Goal: Entertainment & Leisure: Consume media (video, audio)

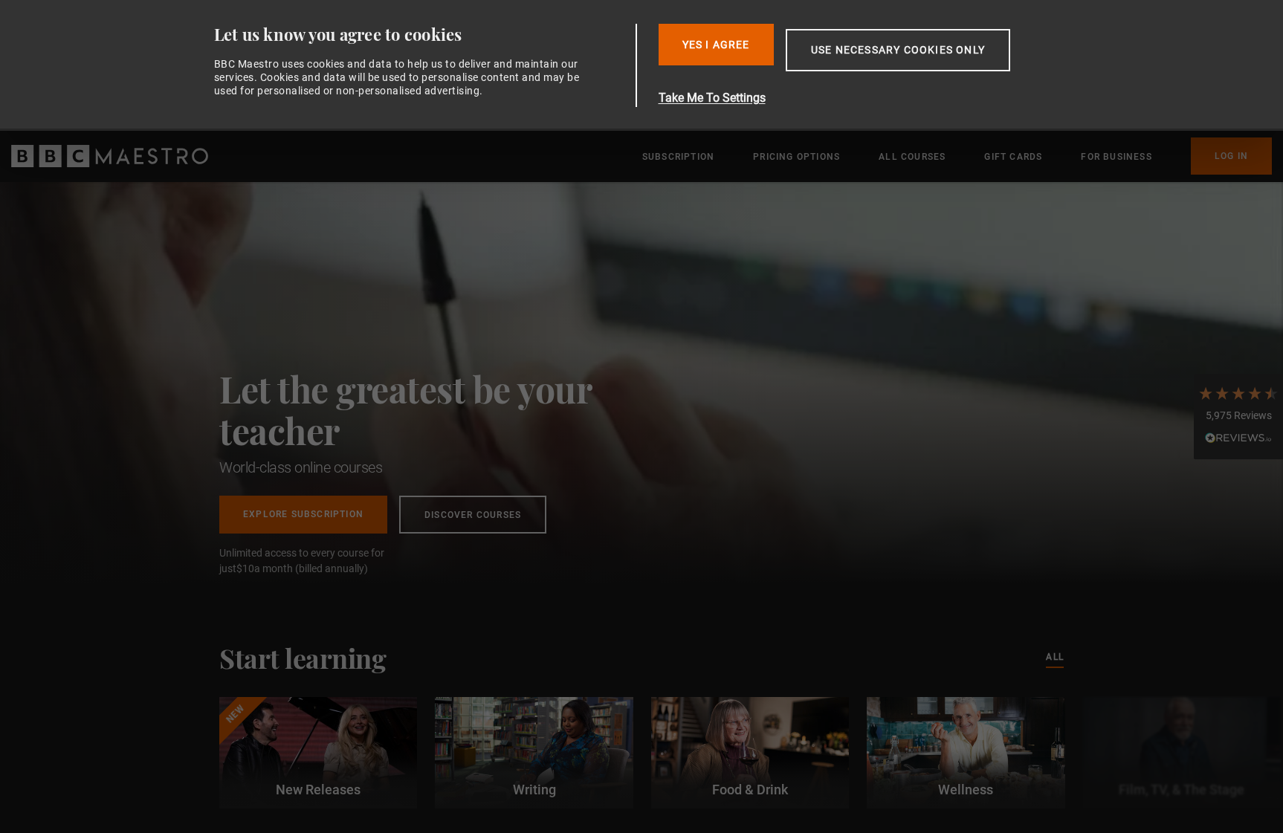
click at [1110, 36] on div "Consent Details [#IABV2SETTINGS#] About Let us know you agree to cookies BBC Ma…" at bounding box center [641, 65] width 936 height 131
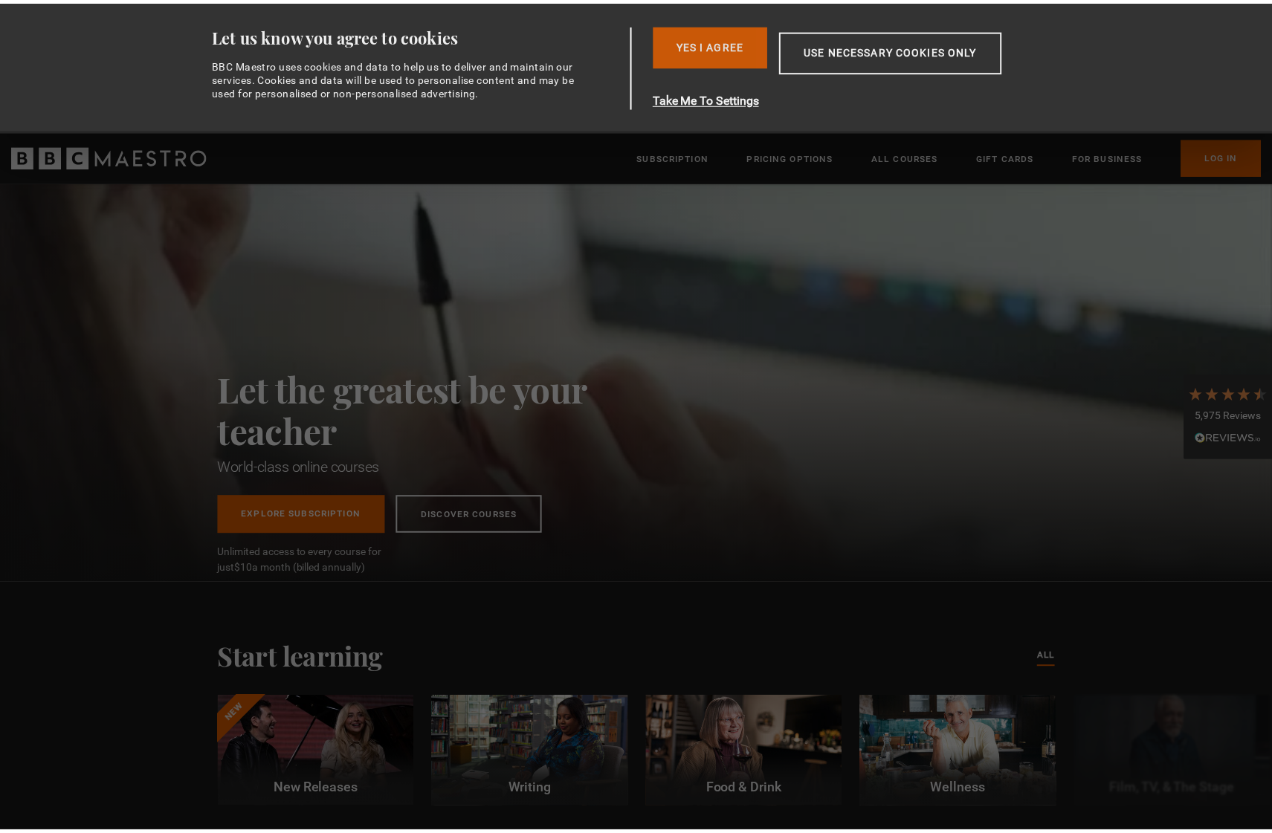
scroll to position [0, 195]
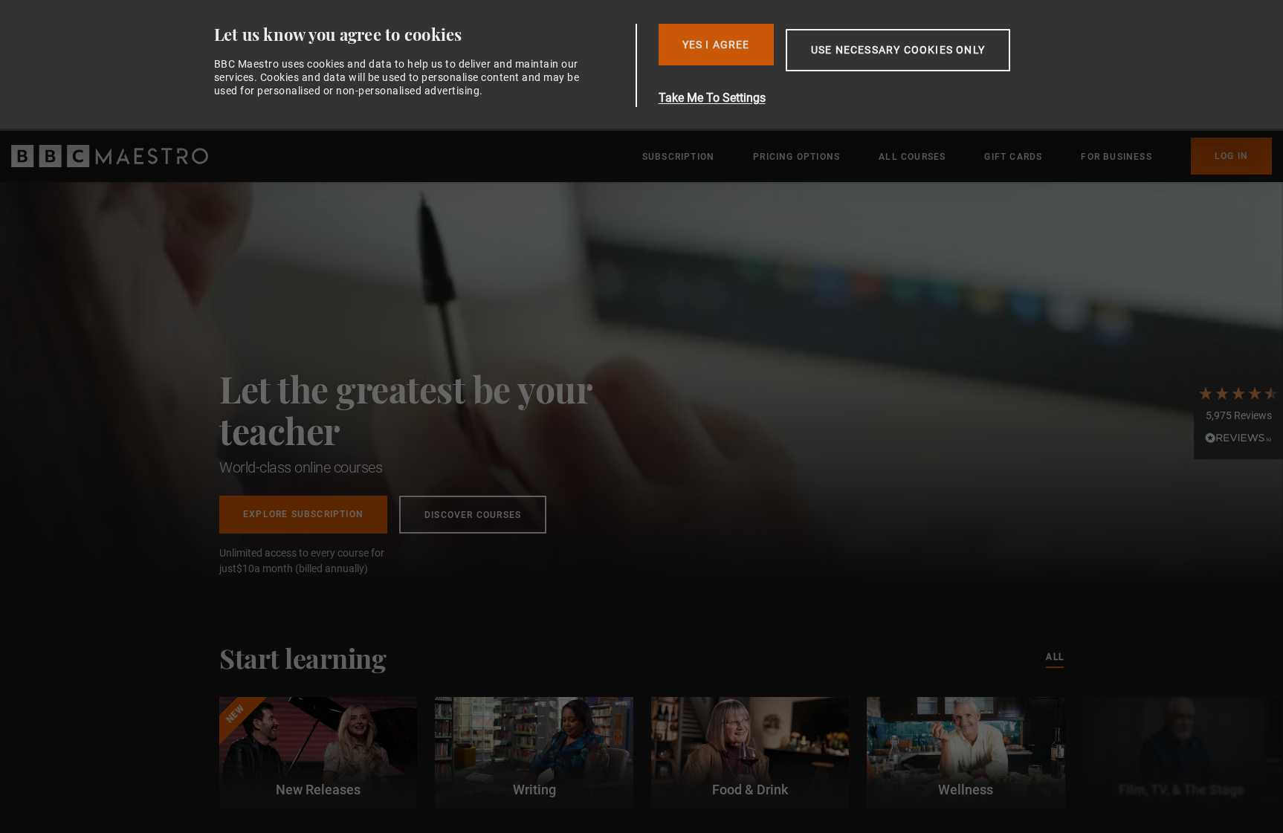
click at [754, 39] on button "Yes I Agree" at bounding box center [715, 45] width 115 height 42
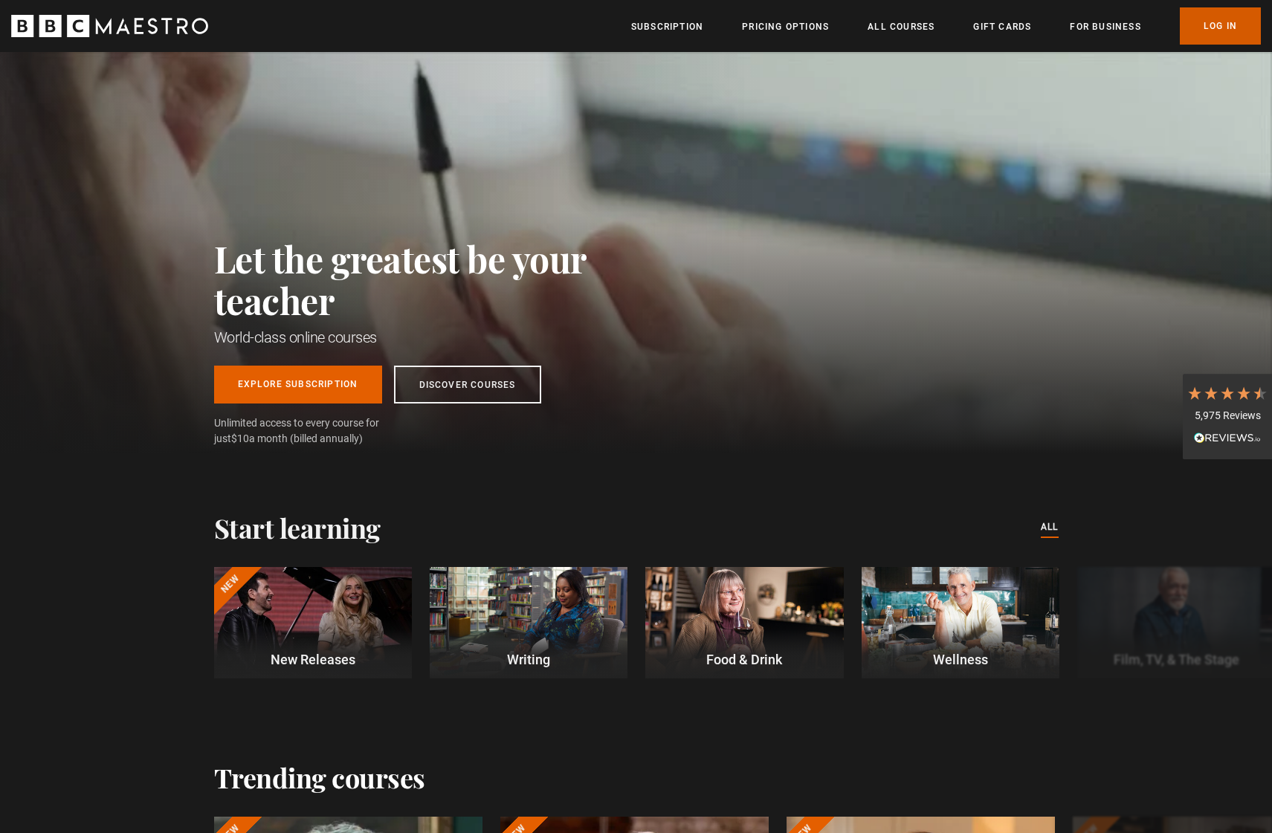
click at [1212, 25] on link "Log In" at bounding box center [1219, 25] width 81 height 37
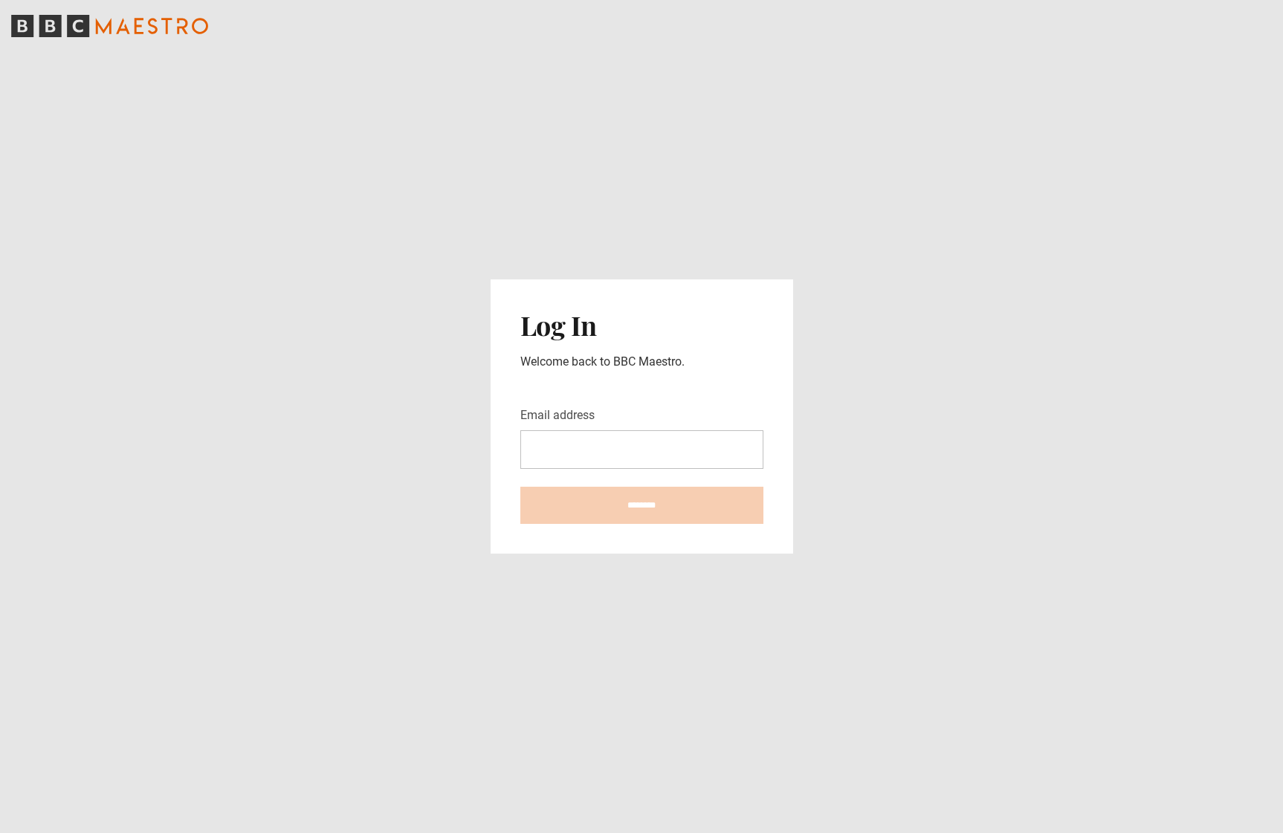
click at [629, 456] on input "Email address" at bounding box center [641, 449] width 243 height 39
type input "**********"
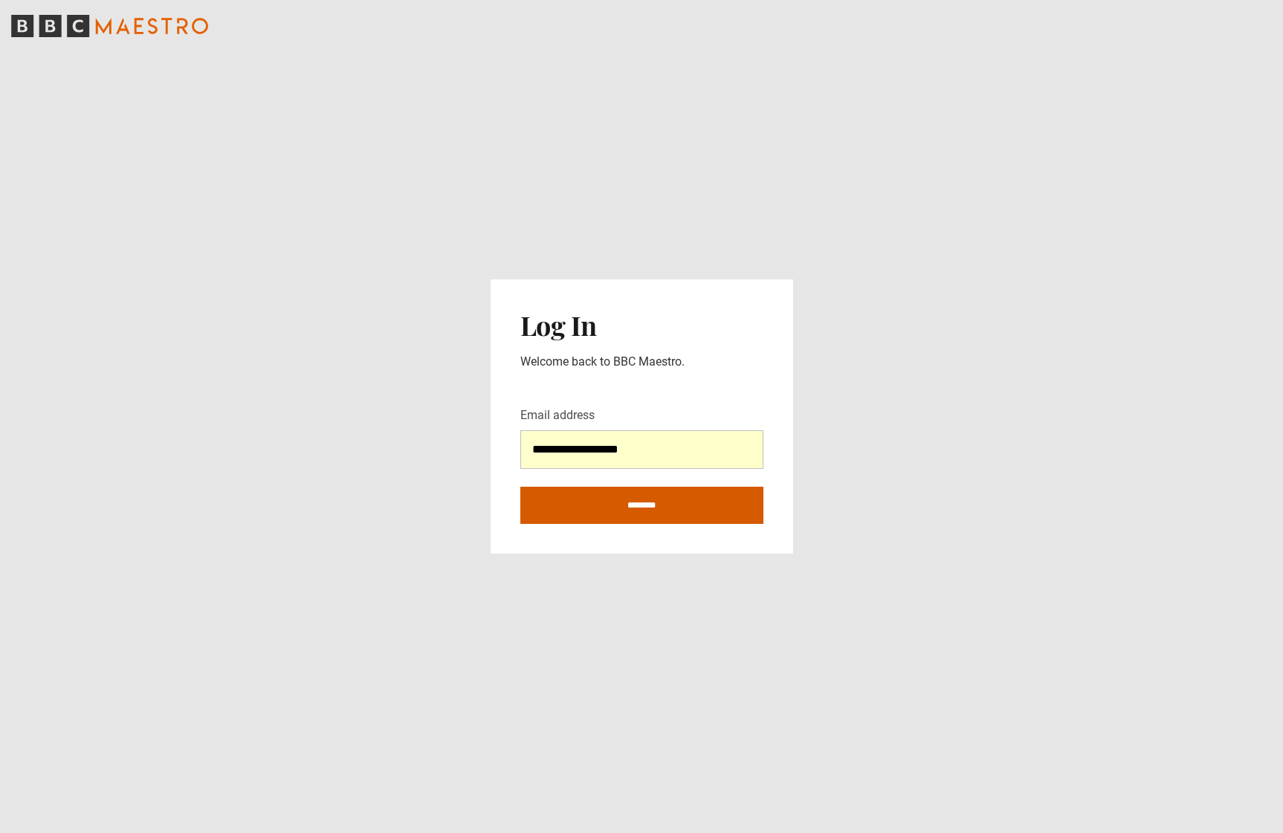
click at [603, 513] on input "********" at bounding box center [641, 505] width 243 height 37
type input "**********"
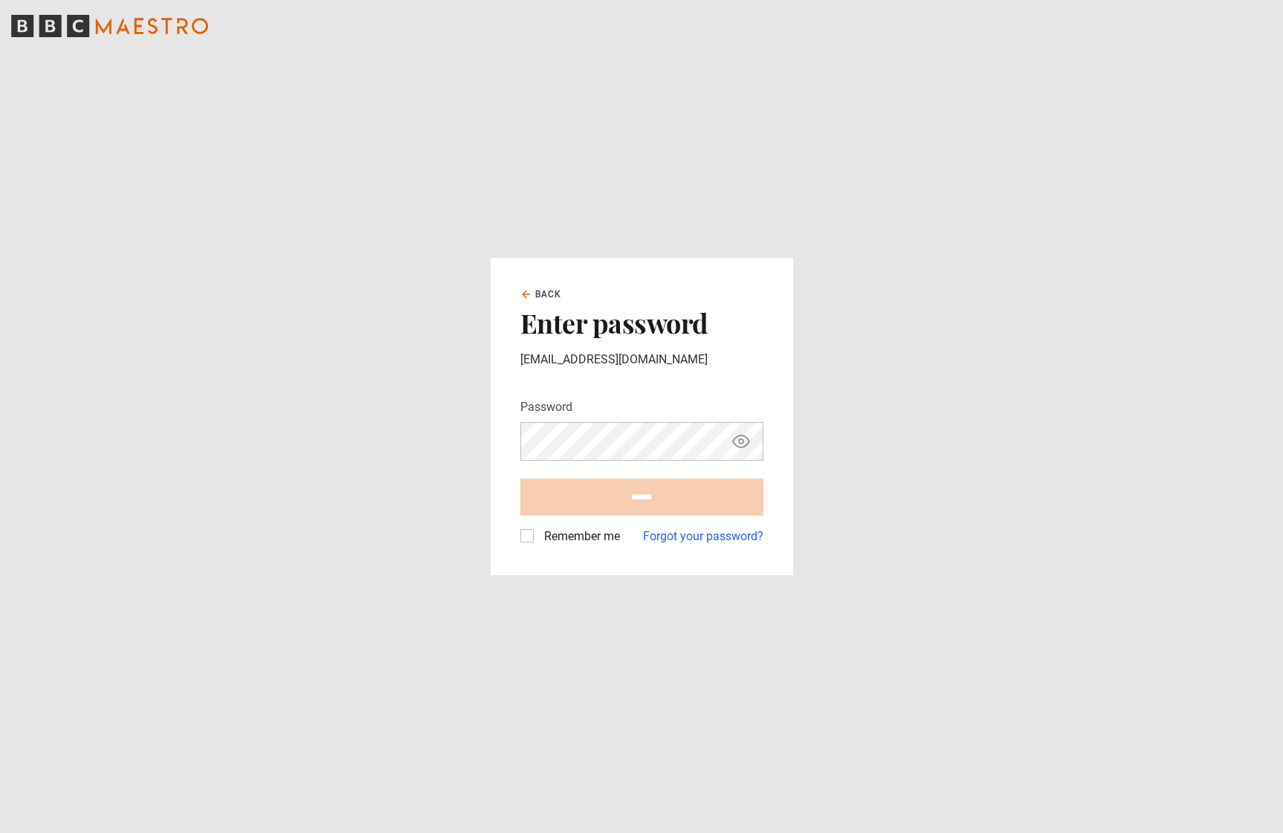
type input "**********"
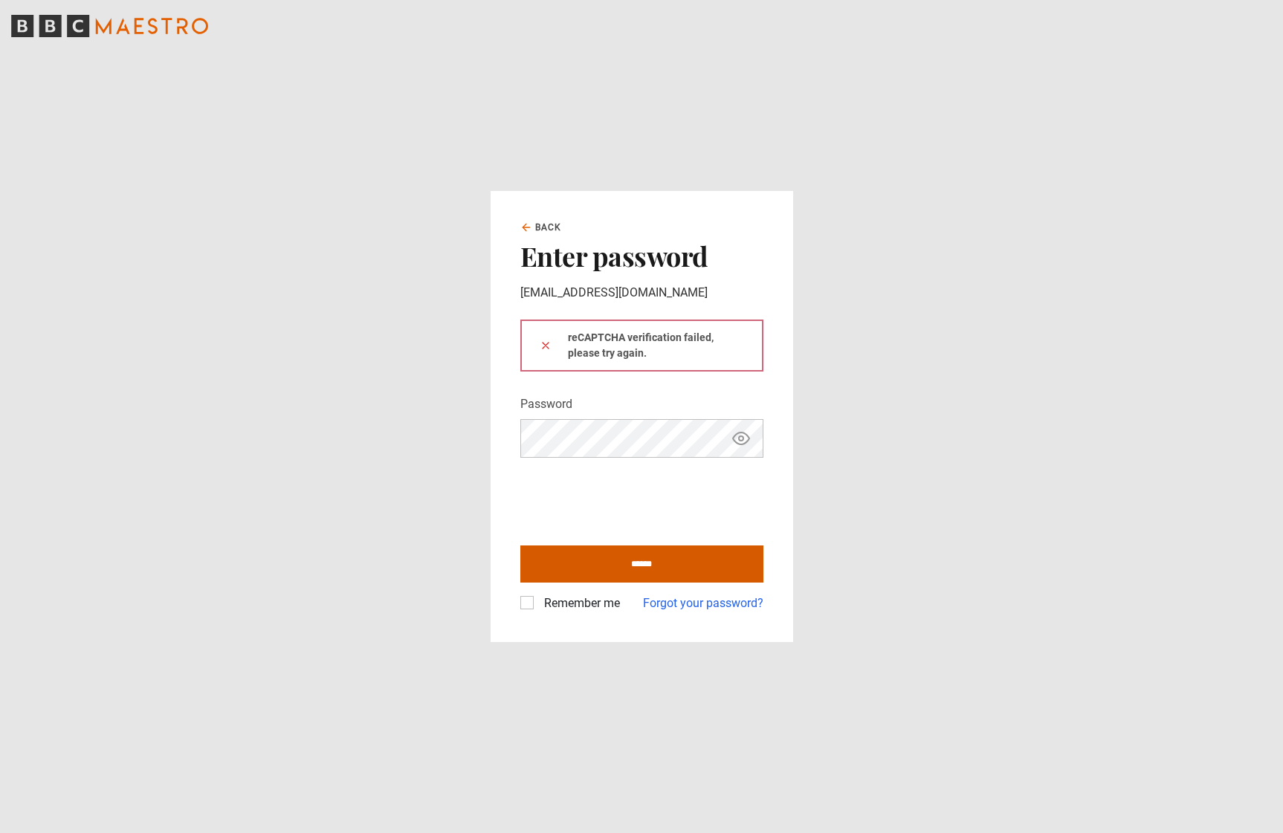
click at [621, 566] on input "******" at bounding box center [641, 563] width 243 height 37
type input "**********"
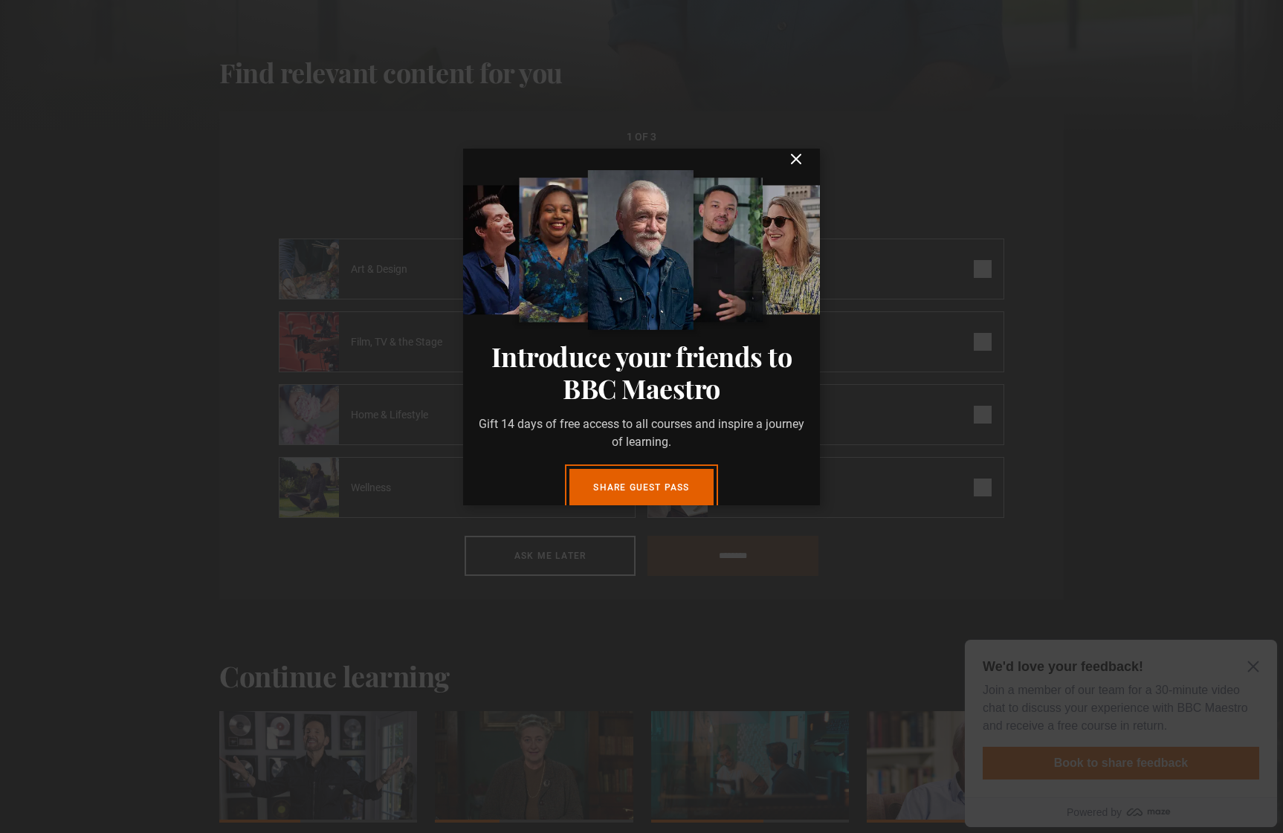
click at [787, 166] on icon "submit" at bounding box center [796, 159] width 18 height 18
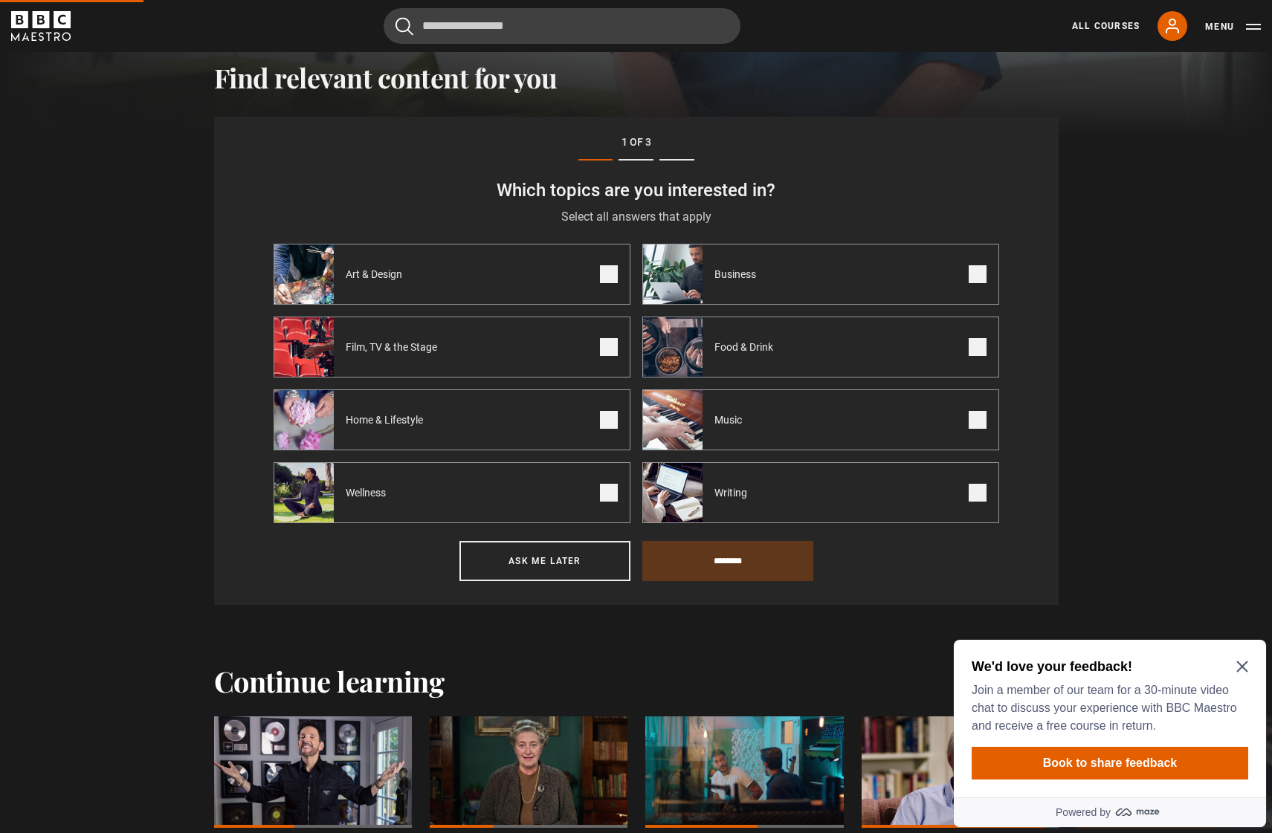
scroll to position [516, 0]
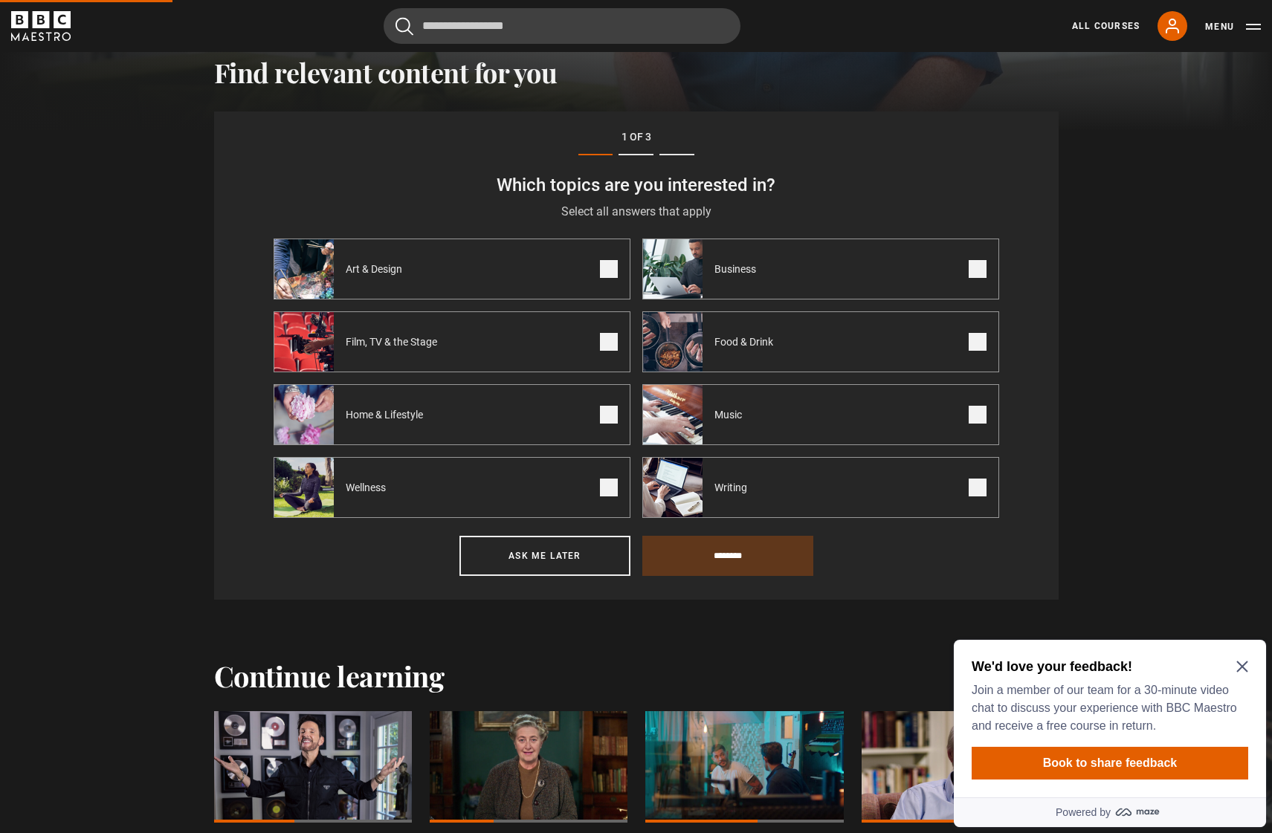
click at [982, 412] on span at bounding box center [977, 415] width 18 height 18
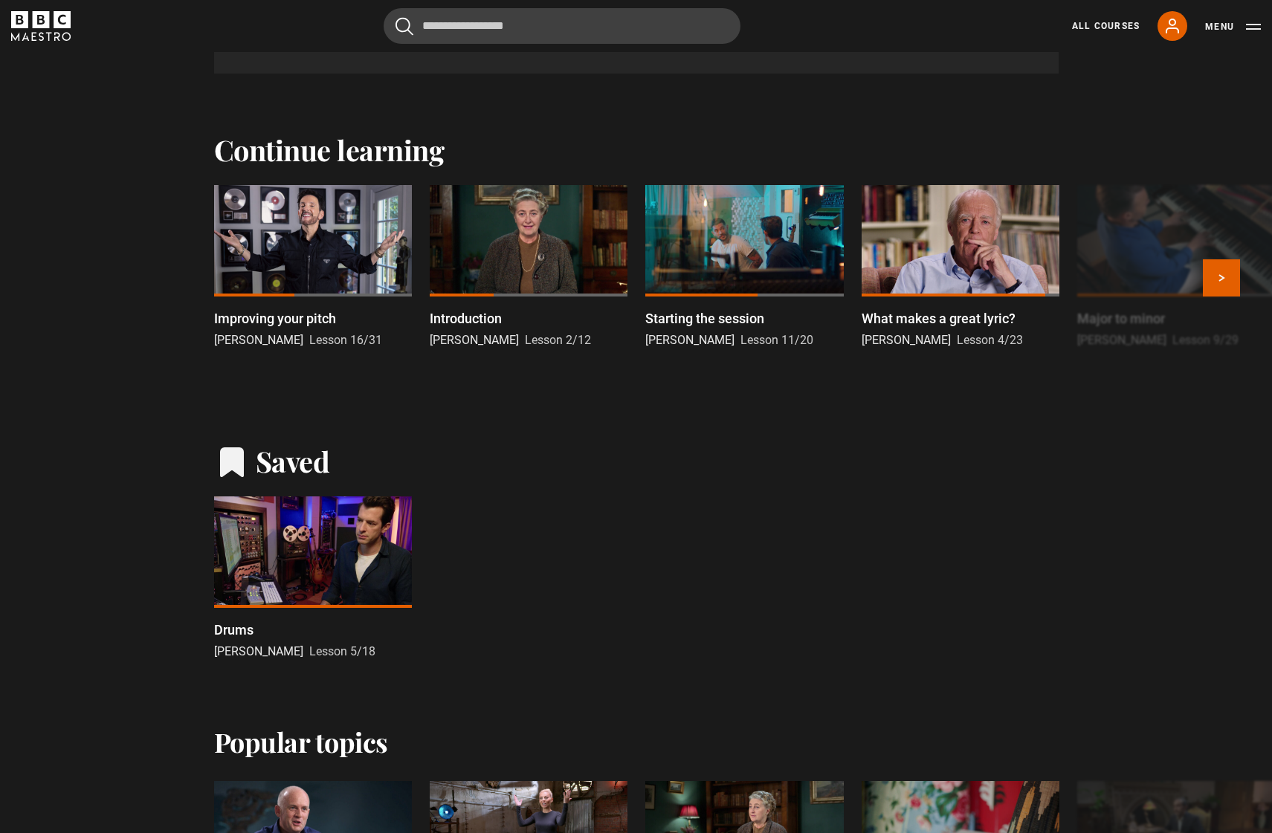
scroll to position [1036, 0]
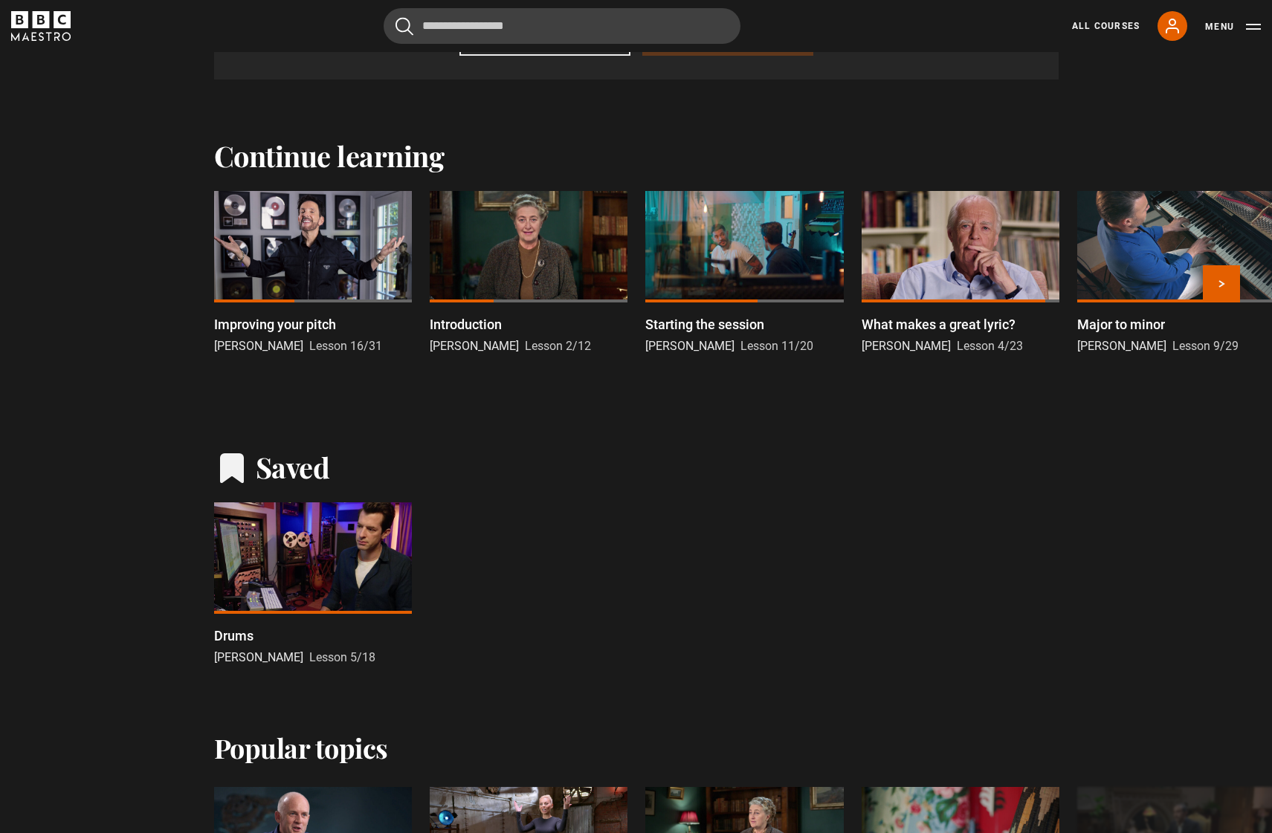
click at [300, 331] on p "Improving your pitch" at bounding box center [275, 324] width 122 height 20
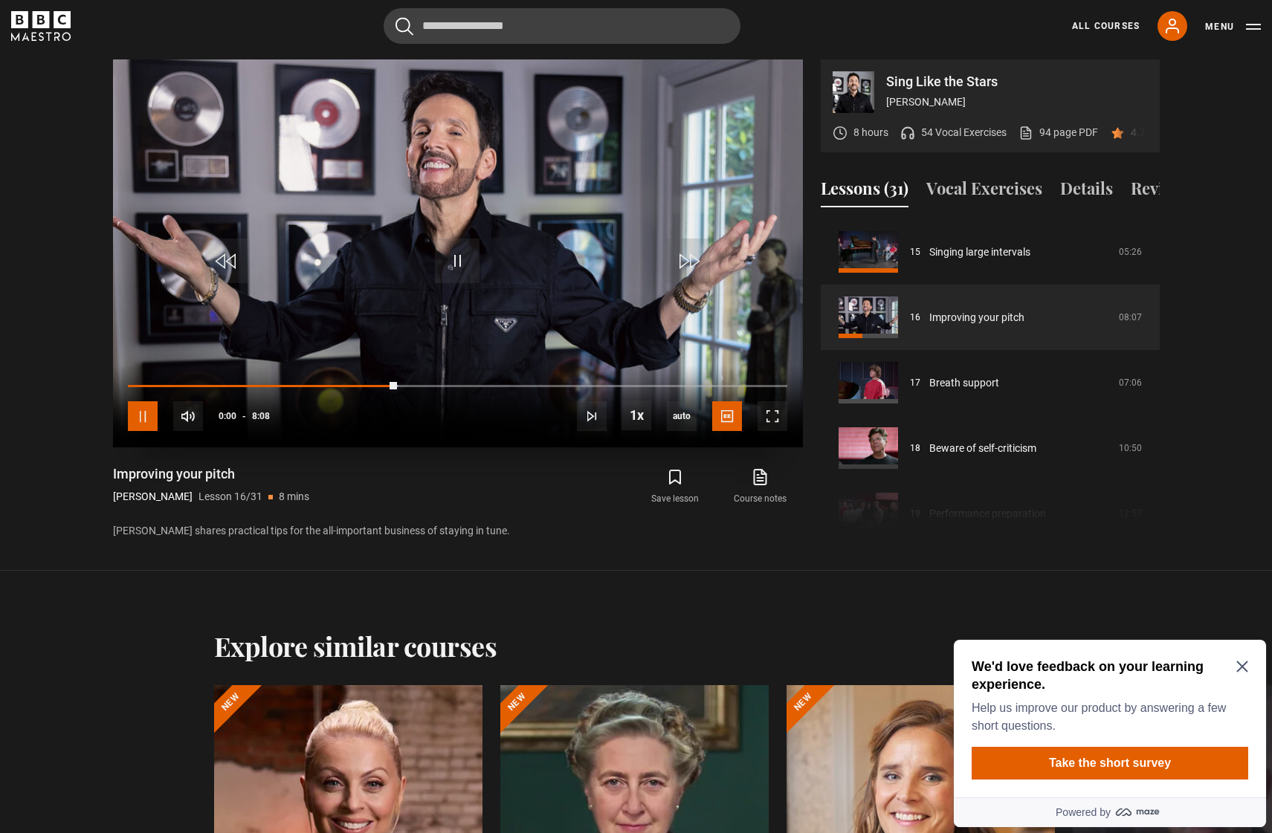
click at [135, 415] on span "Video Player" at bounding box center [143, 416] width 30 height 30
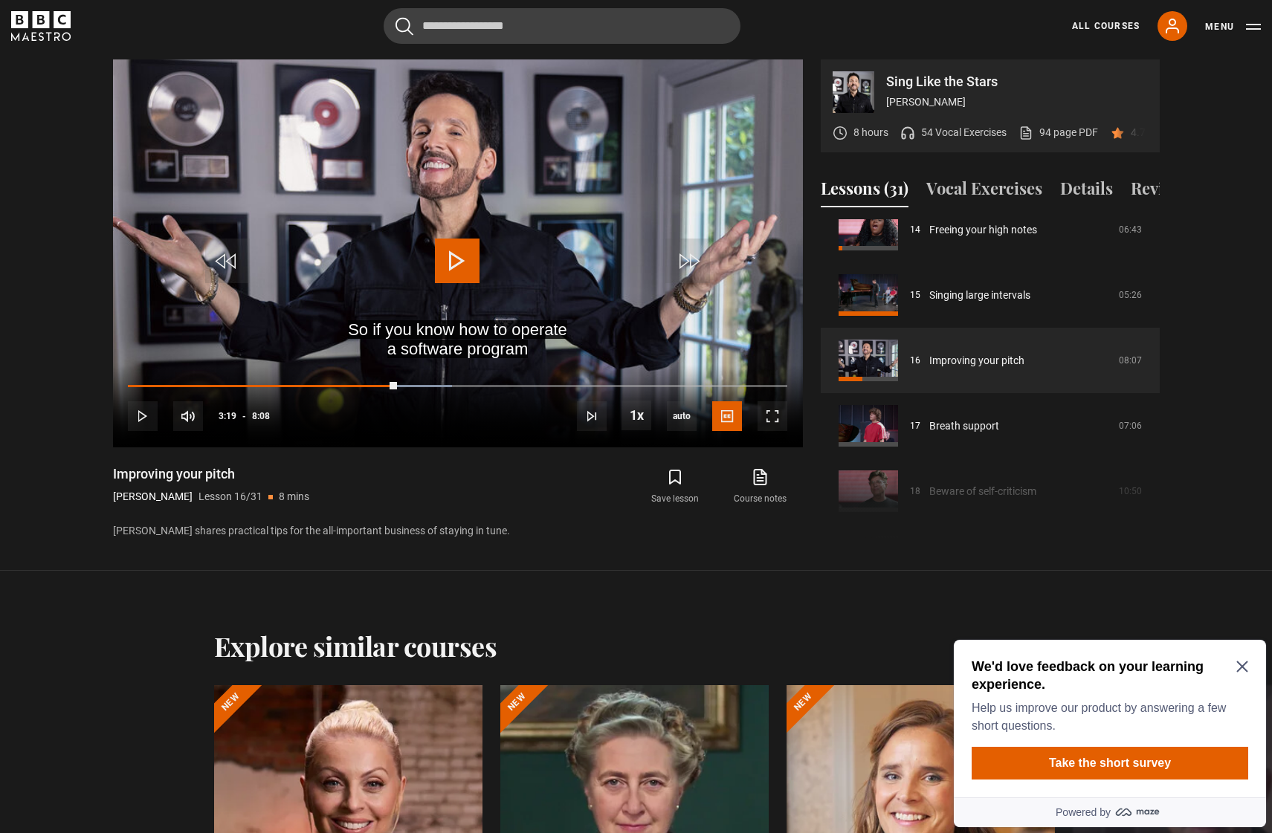
scroll to position [943, 0]
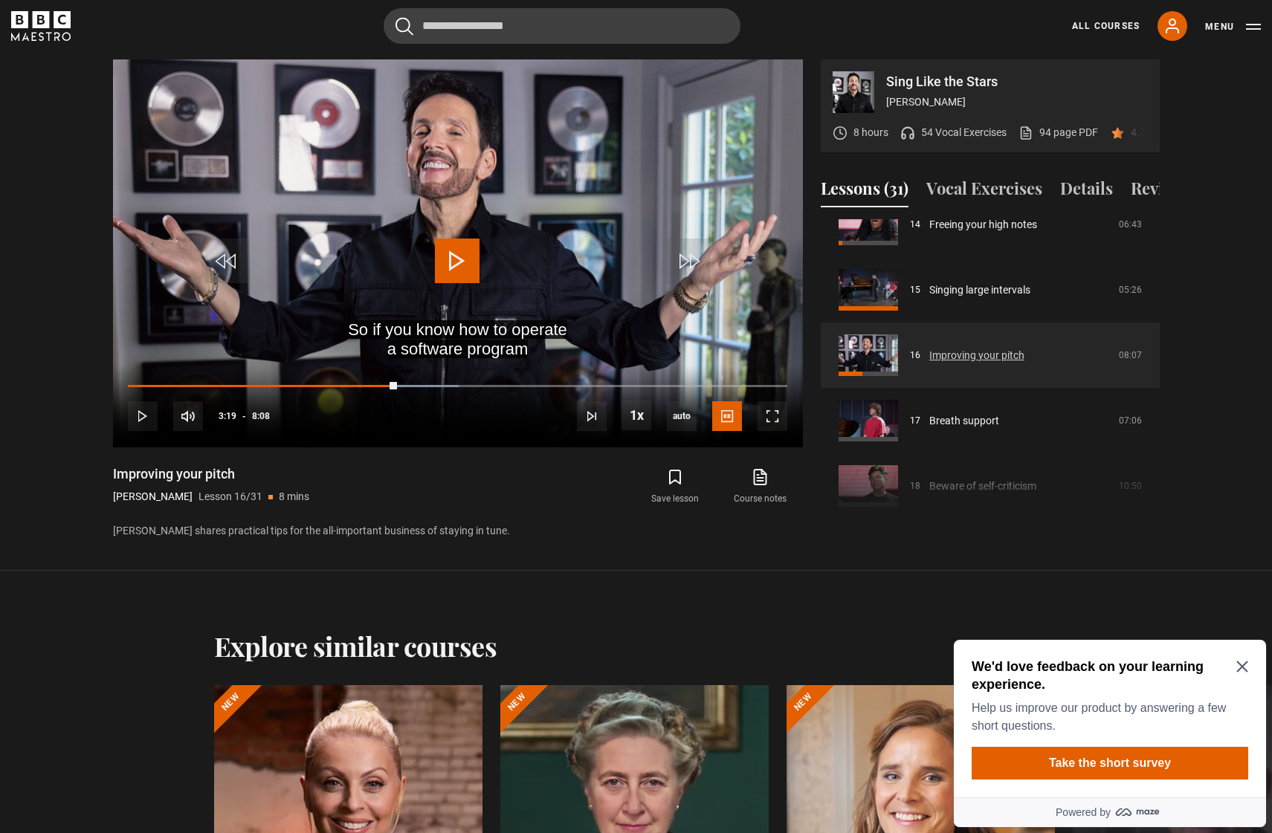
click at [966, 363] on link "Improving your pitch" at bounding box center [976, 356] width 95 height 16
click at [445, 249] on span "Video Player" at bounding box center [457, 261] width 45 height 45
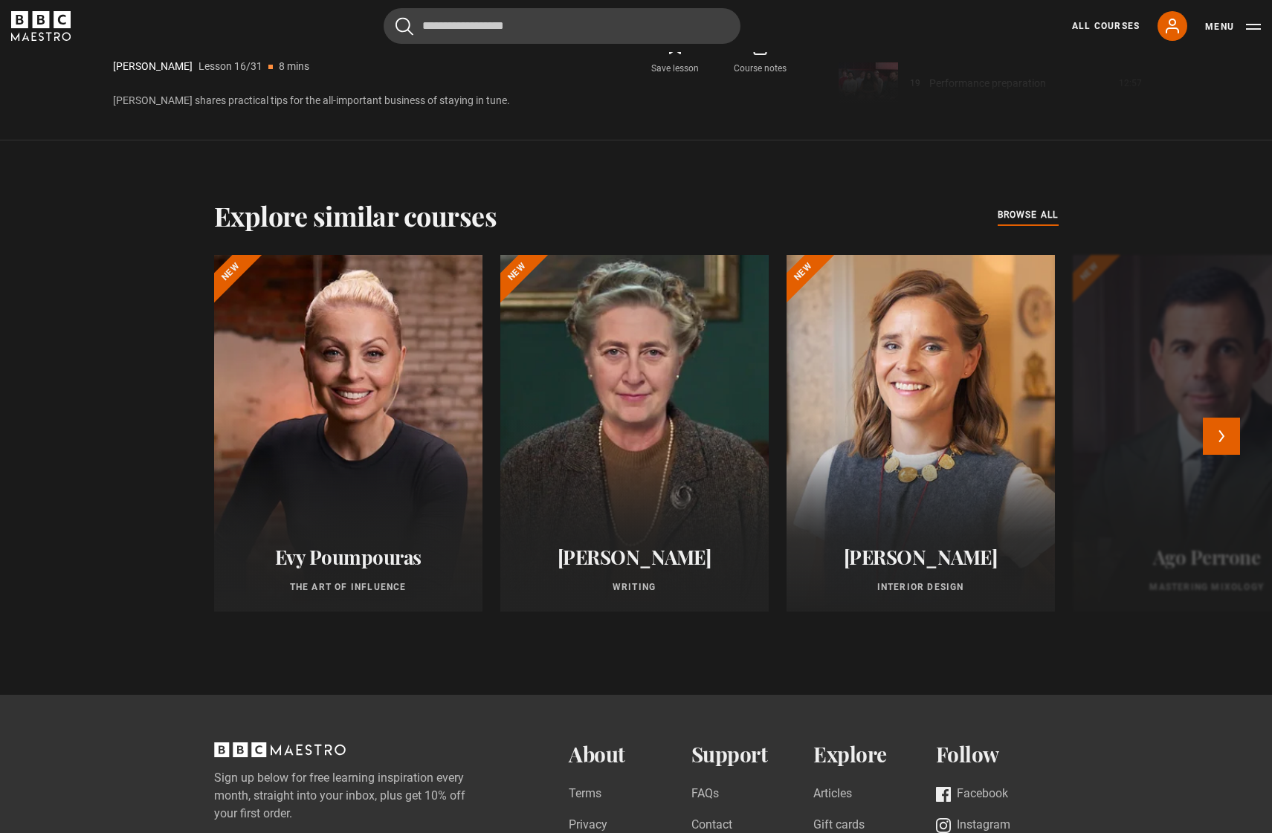
scroll to position [1286, 0]
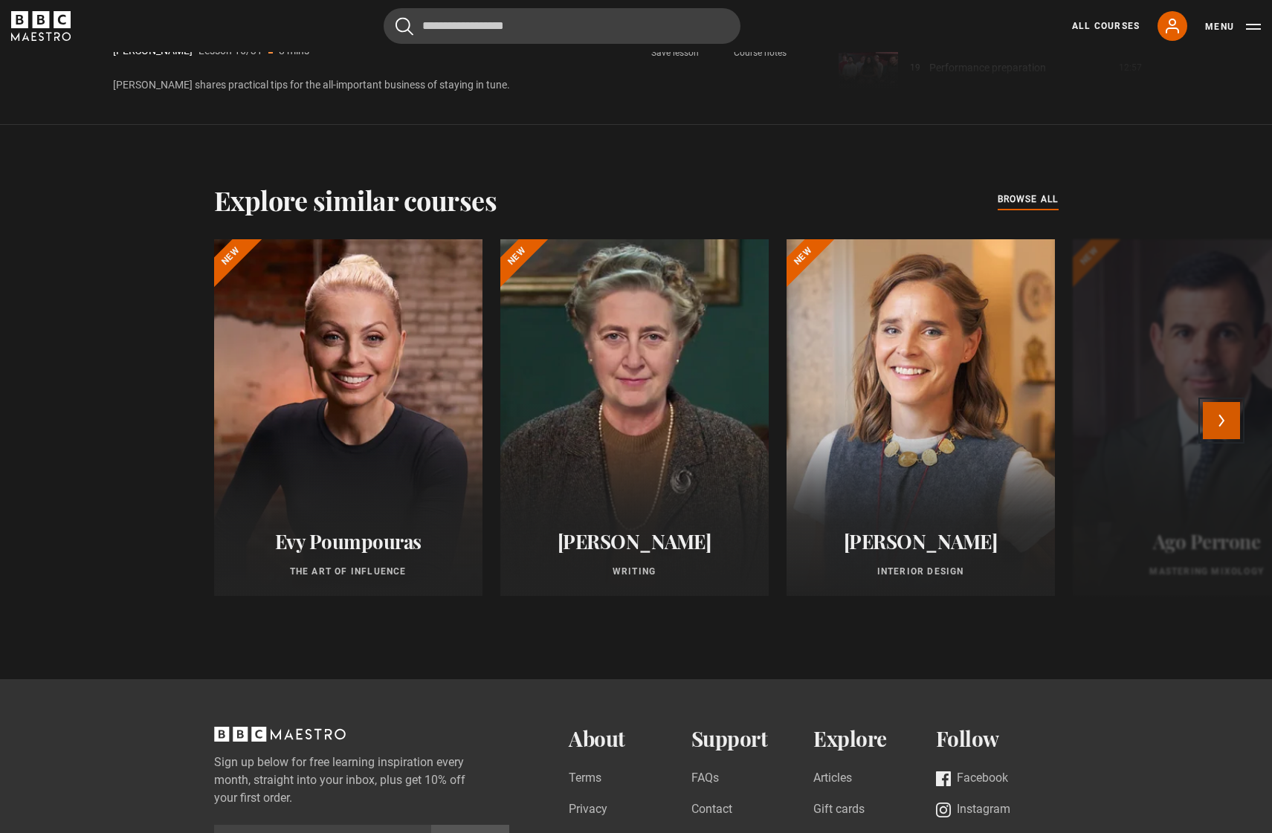
click at [1231, 436] on button "Next" at bounding box center [1220, 420] width 37 height 37
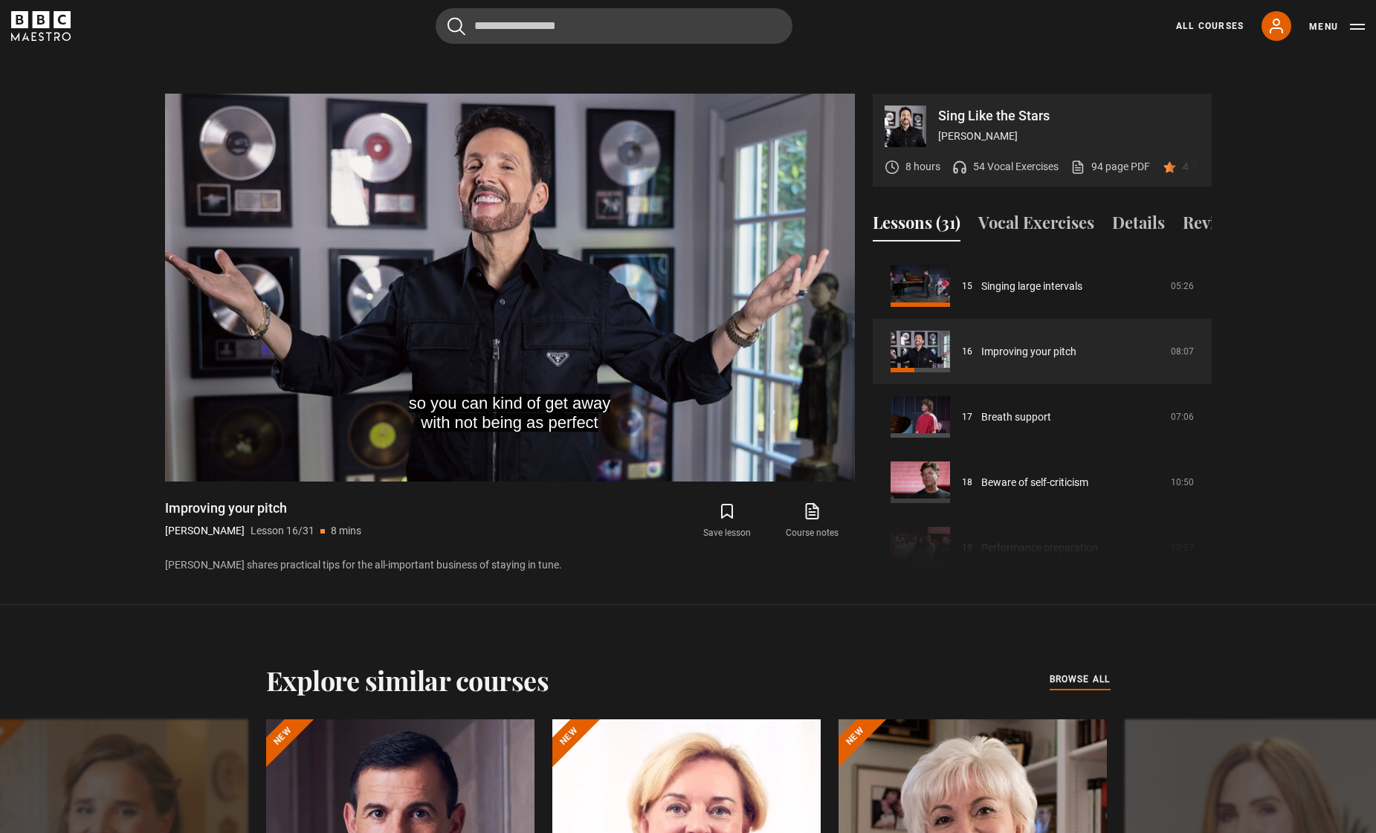
scroll to position [816, 0]
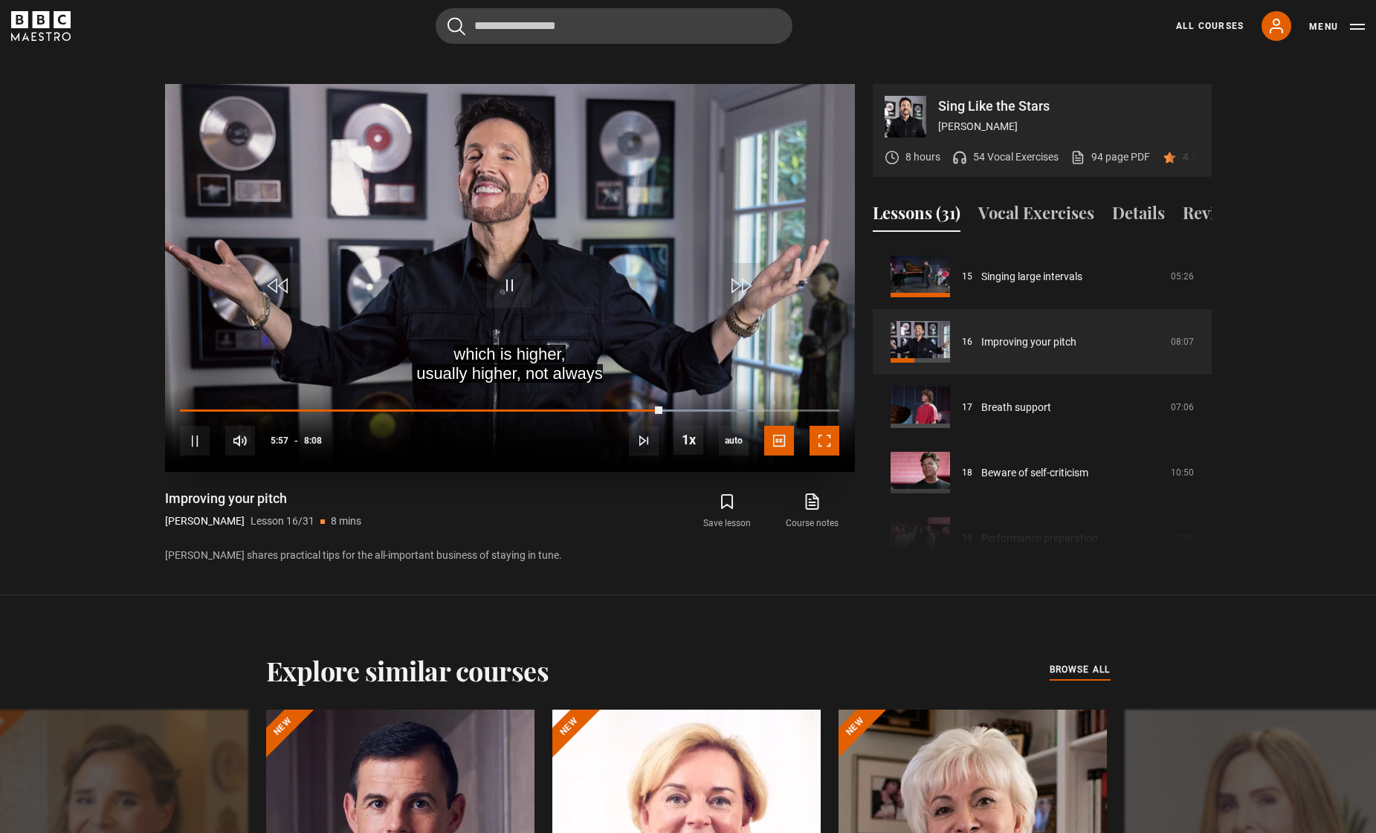
click at [832, 449] on span "Video Player" at bounding box center [824, 441] width 30 height 30
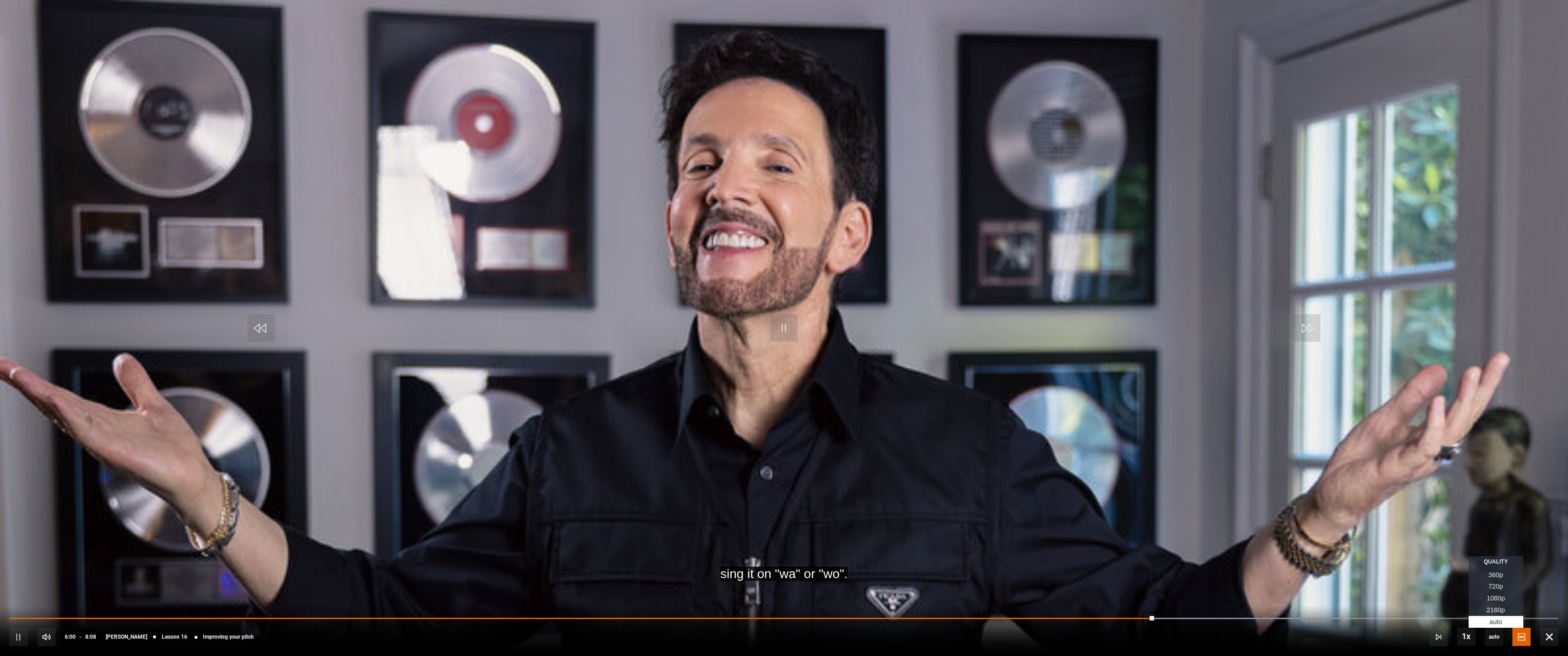
click at [780, 510] on span "2160p" at bounding box center [1496, 610] width 18 height 7
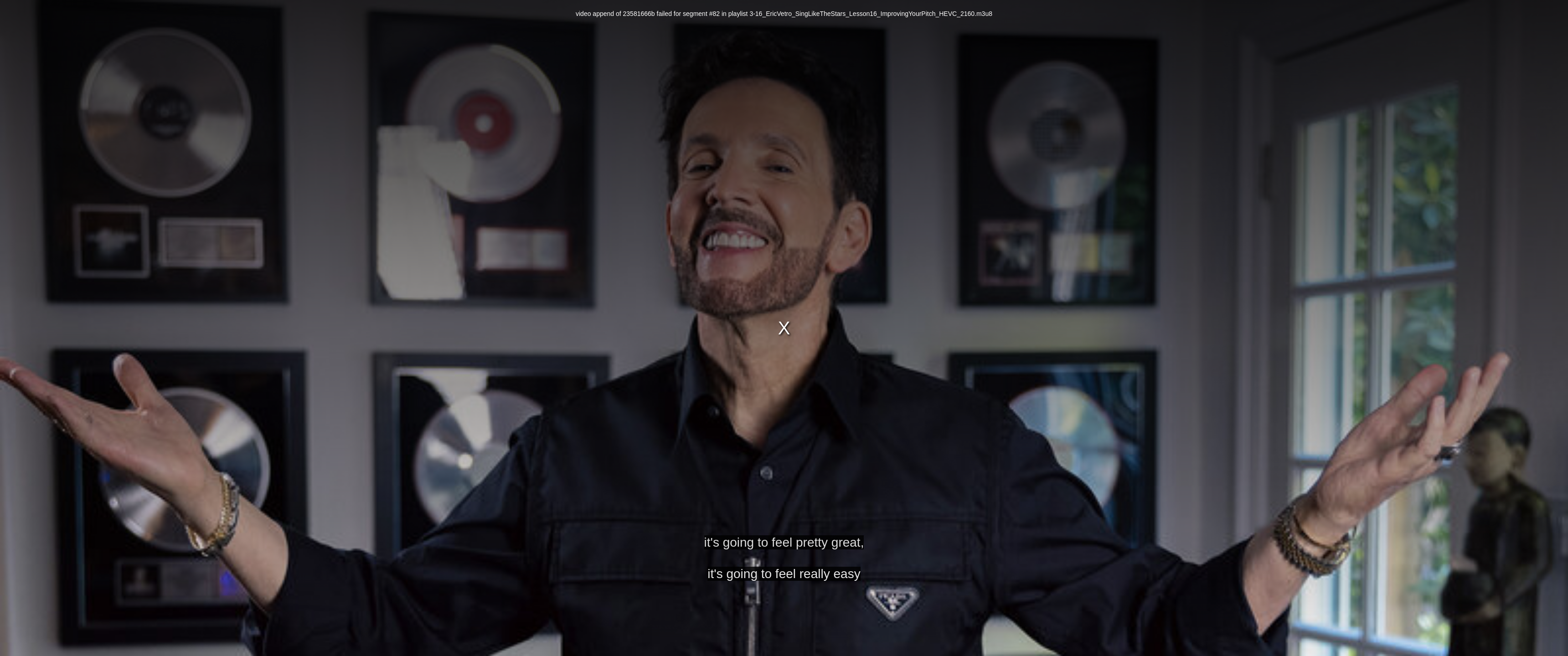
click at [780, 324] on div "video append of 23581666b failed for segment #82 in playlist 3-16_EricVetro_Sin…" at bounding box center [784, 328] width 1568 height 656
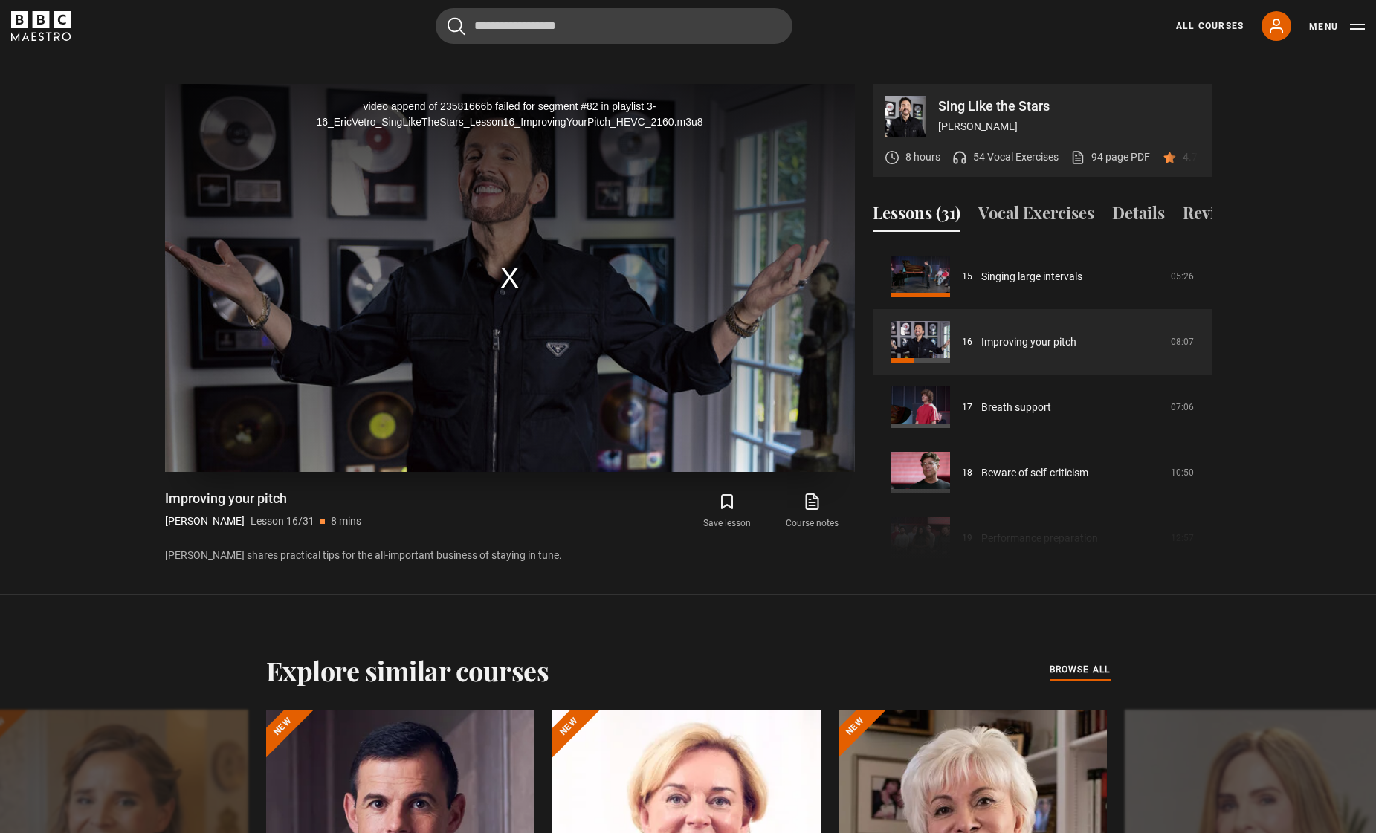
click at [503, 273] on div "video append of 23581666b failed for segment #82 in playlist 3-16_EricVetro_Sin…" at bounding box center [510, 278] width 690 height 388
click at [509, 540] on div "Improving your pitch Eric Vetro Lesson 16/31 8 mins Eric shares practical tips …" at bounding box center [510, 527] width 690 height 74
click at [481, 421] on div "video append of 23581666b failed for segment #82 in playlist 3-16_EricVetro_Sin…" at bounding box center [510, 278] width 690 height 388
drag, startPoint x: 569, startPoint y: 498, endPoint x: 600, endPoint y: 496, distance: 31.3
click at [567, 501] on div "Save lesson Course notes opens in new tab" at bounding box center [692, 511] width 324 height 43
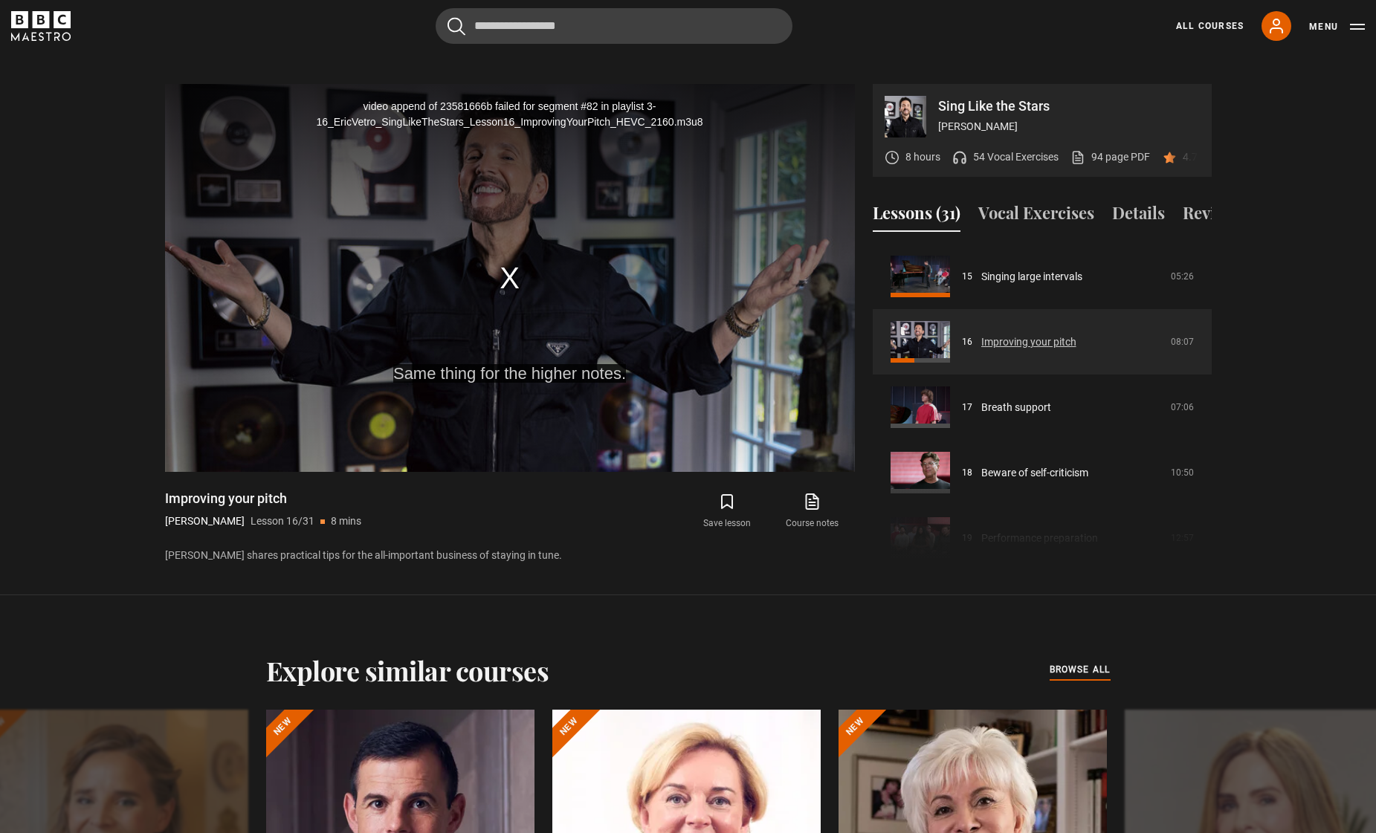
click at [1027, 350] on link "Improving your pitch" at bounding box center [1028, 342] width 95 height 16
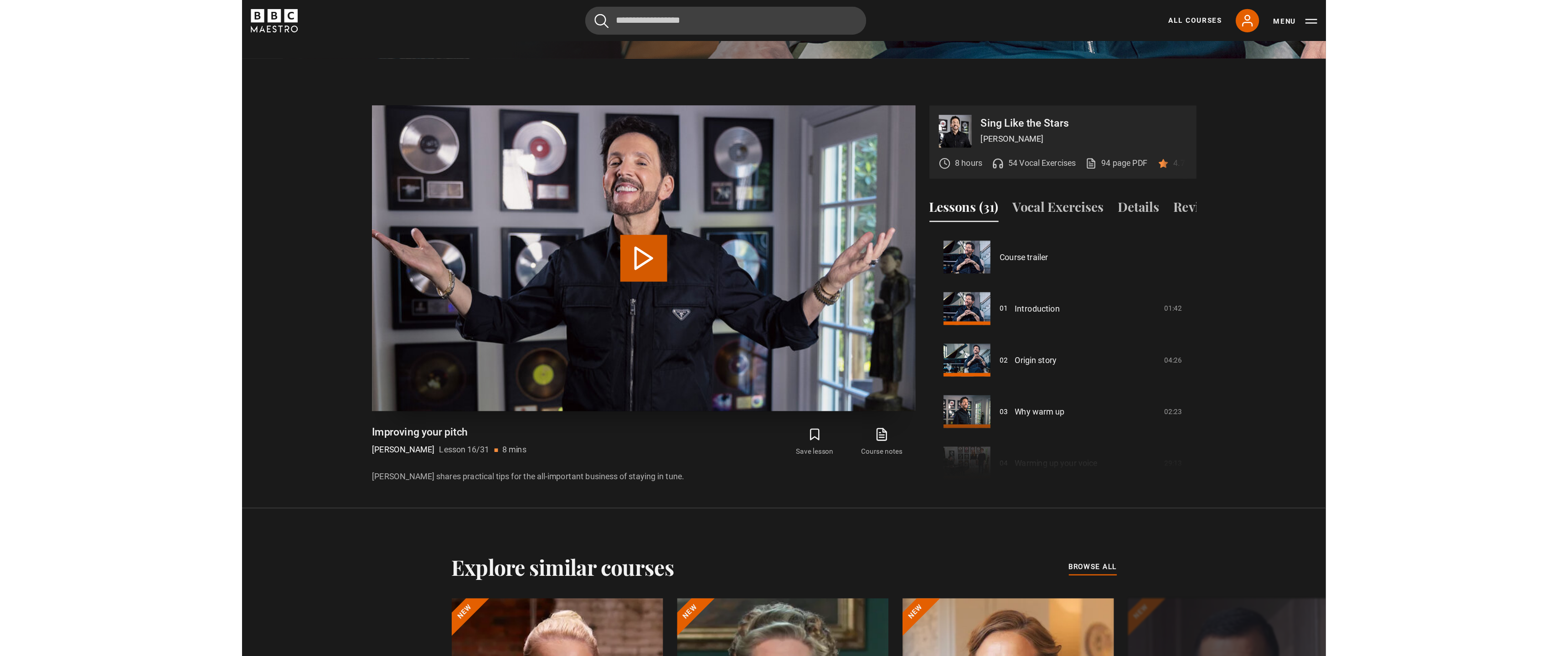
scroll to position [601, 0]
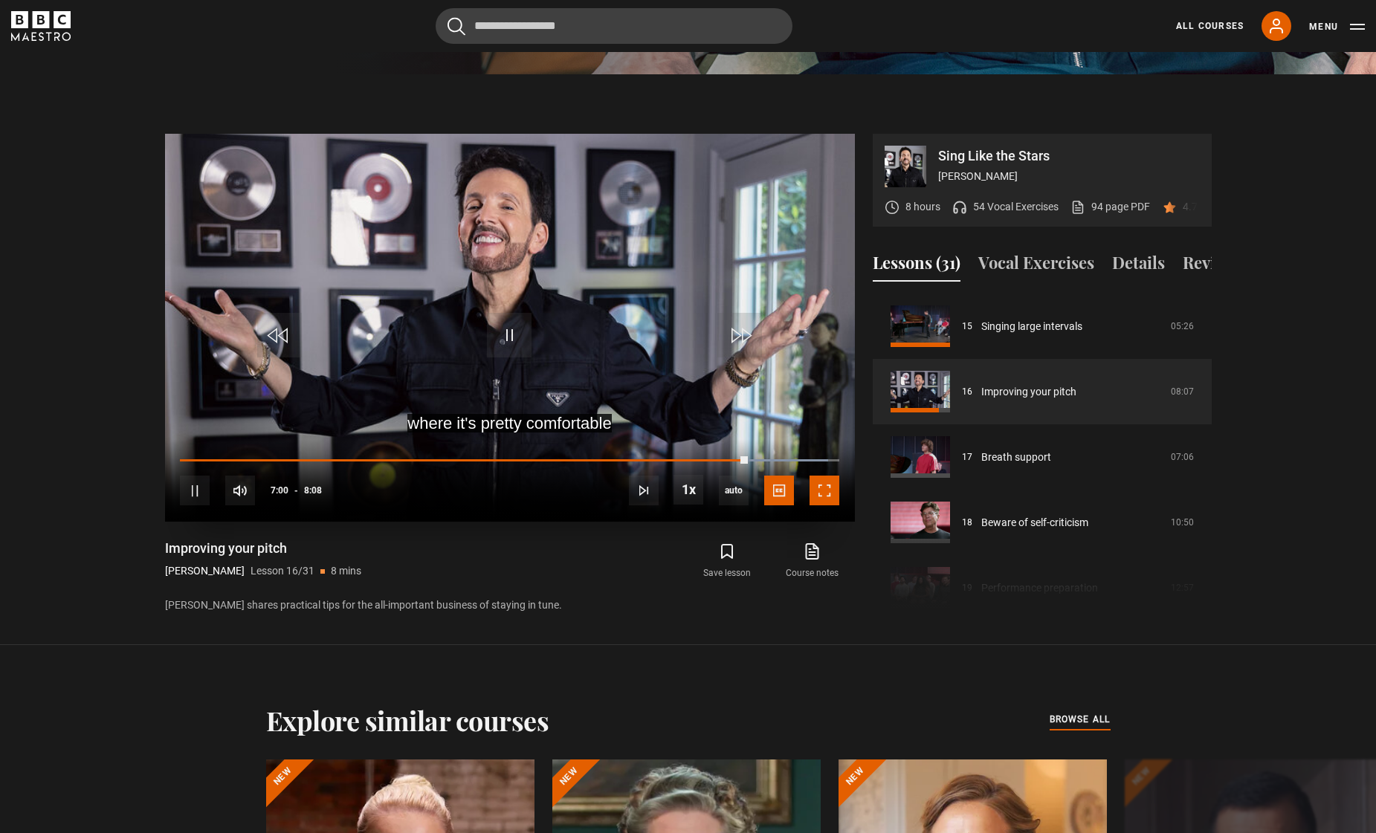
drag, startPoint x: 814, startPoint y: 491, endPoint x: 1444, endPoint y: 631, distance: 644.8
click at [814, 491] on span "Video Player" at bounding box center [824, 491] width 30 height 30
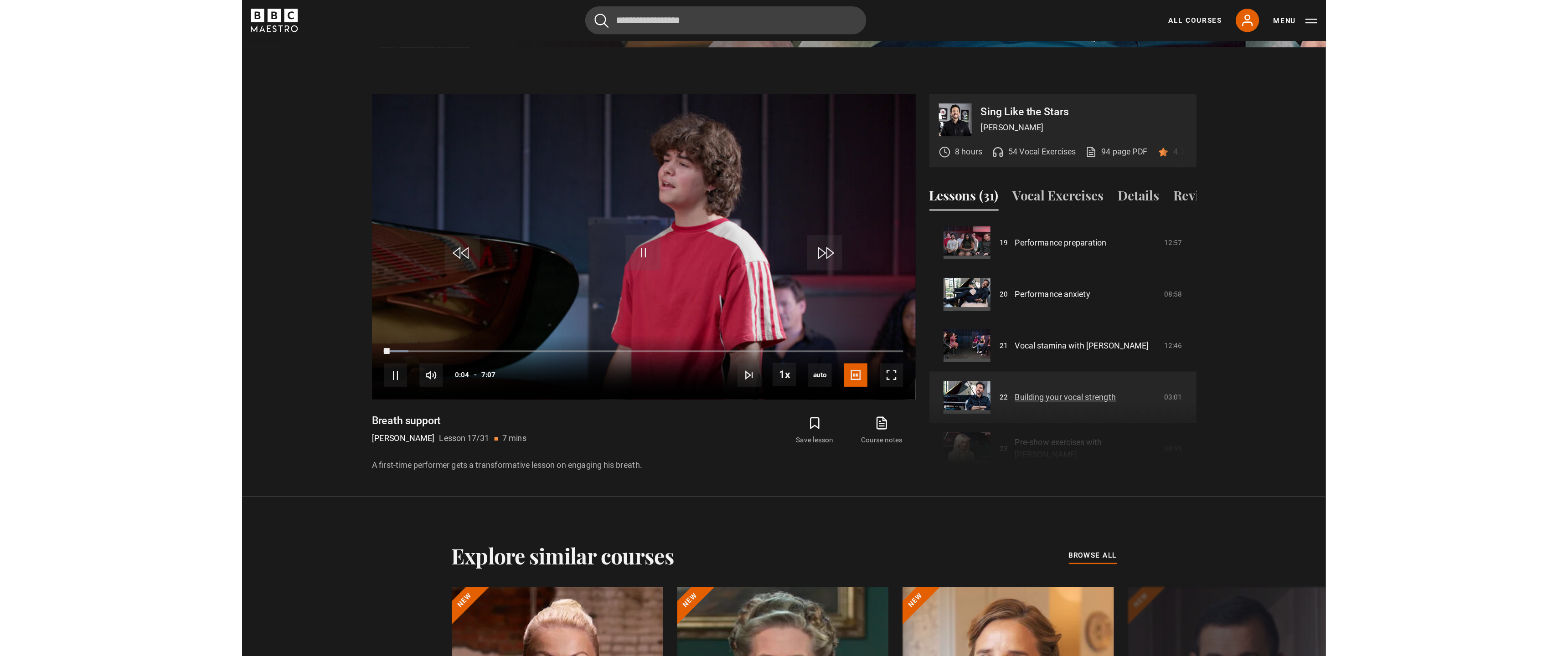
scroll to position [778, 0]
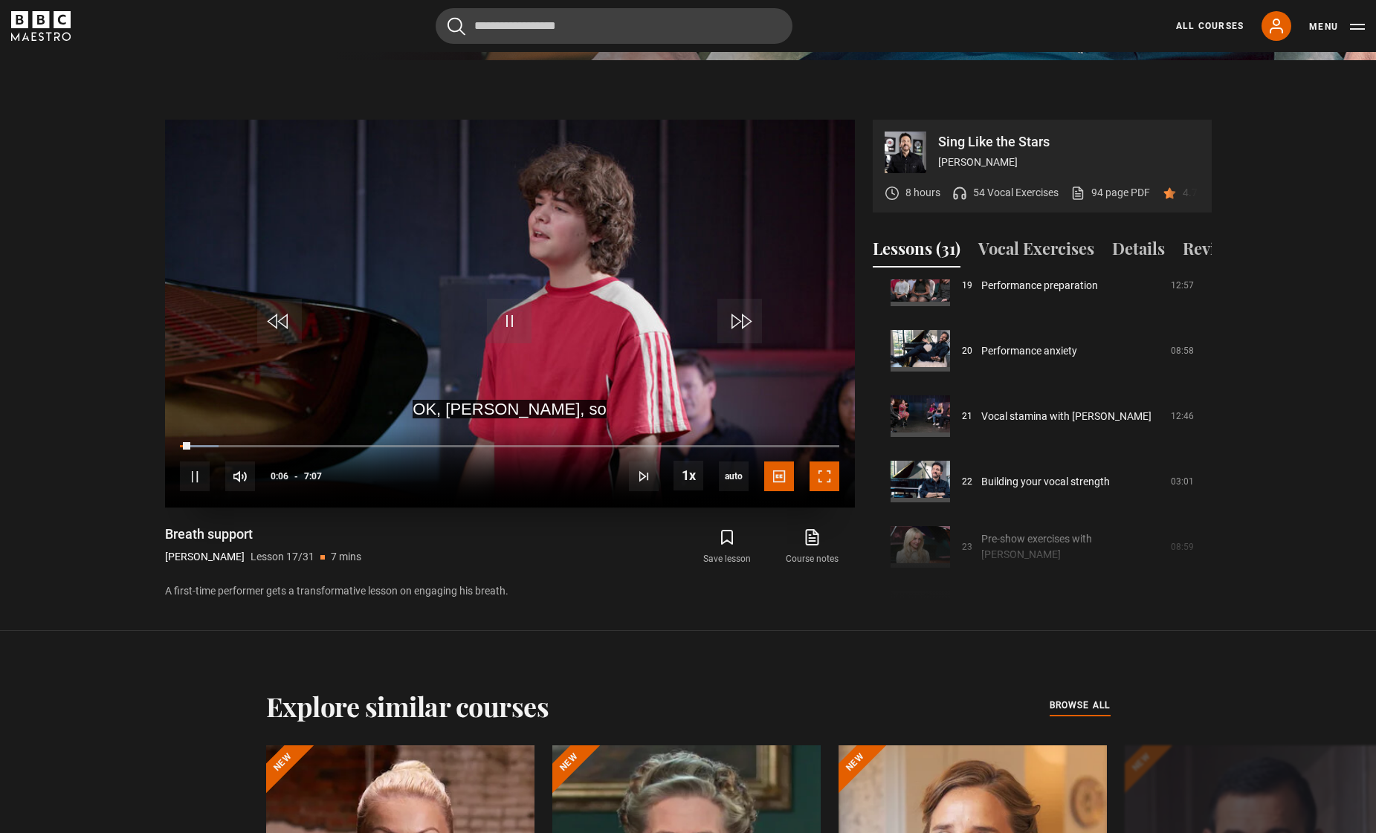
drag, startPoint x: 825, startPoint y: 480, endPoint x: 1454, endPoint y: 620, distance: 644.8
click at [825, 480] on span "Video Player" at bounding box center [824, 476] width 30 height 30
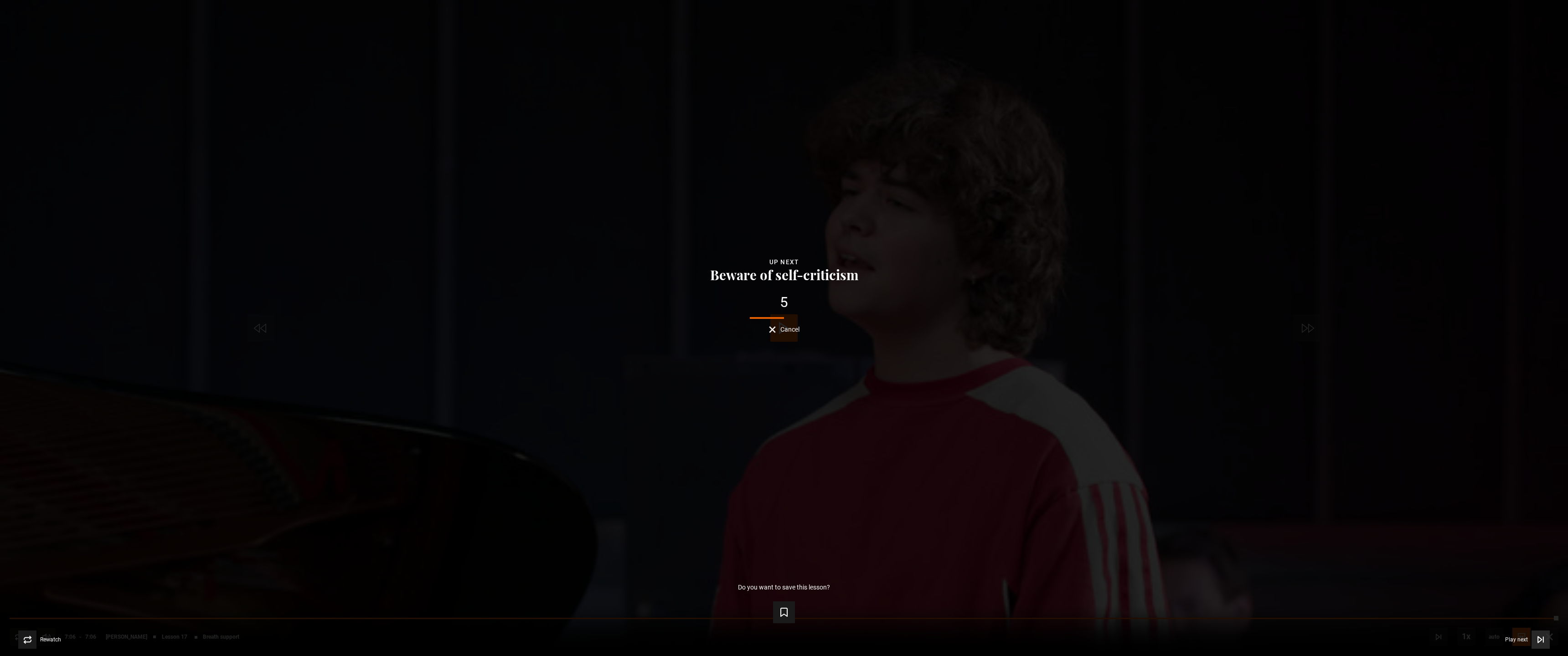
click at [780, 510] on icon "Video Player" at bounding box center [1540, 639] width 9 height 9
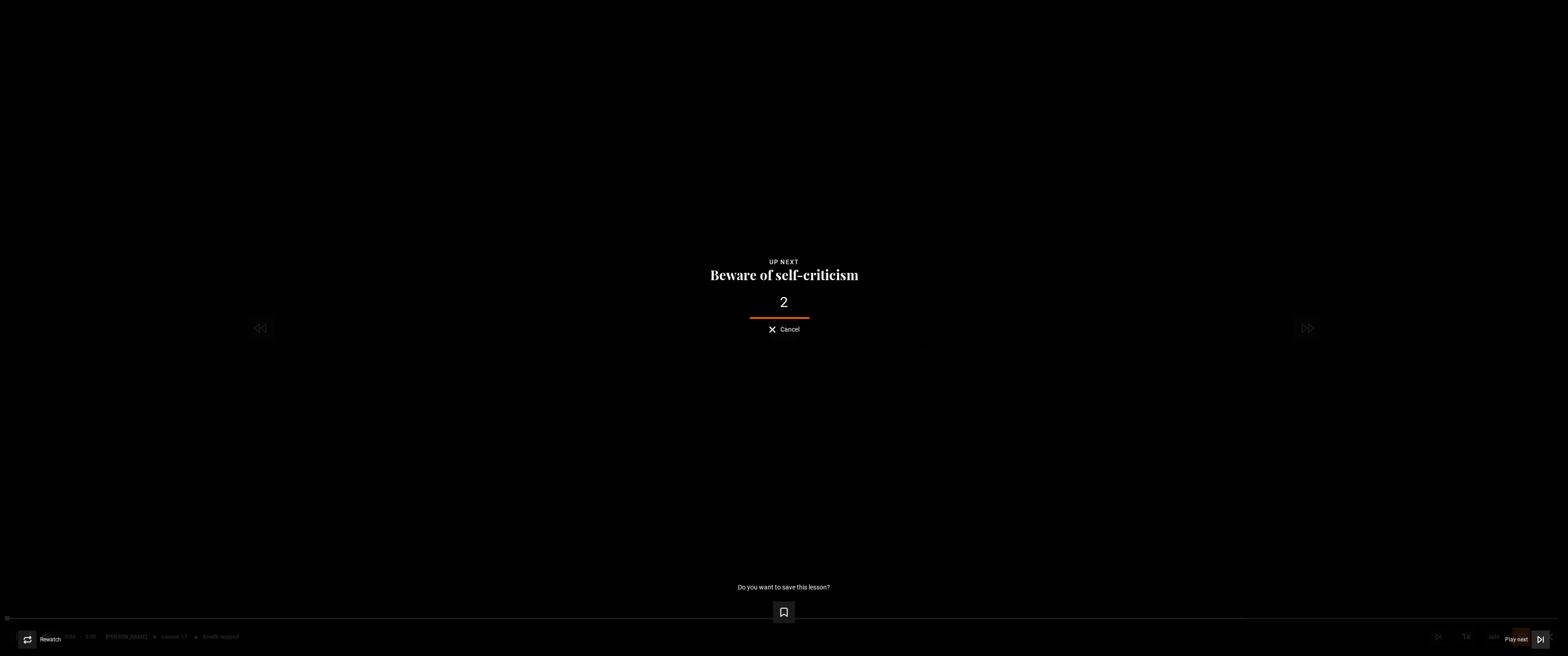
click at [780, 510] on icon "Video Player" at bounding box center [1540, 639] width 9 height 9
click at [780, 510] on span "Play next" at bounding box center [1516, 639] width 23 height 6
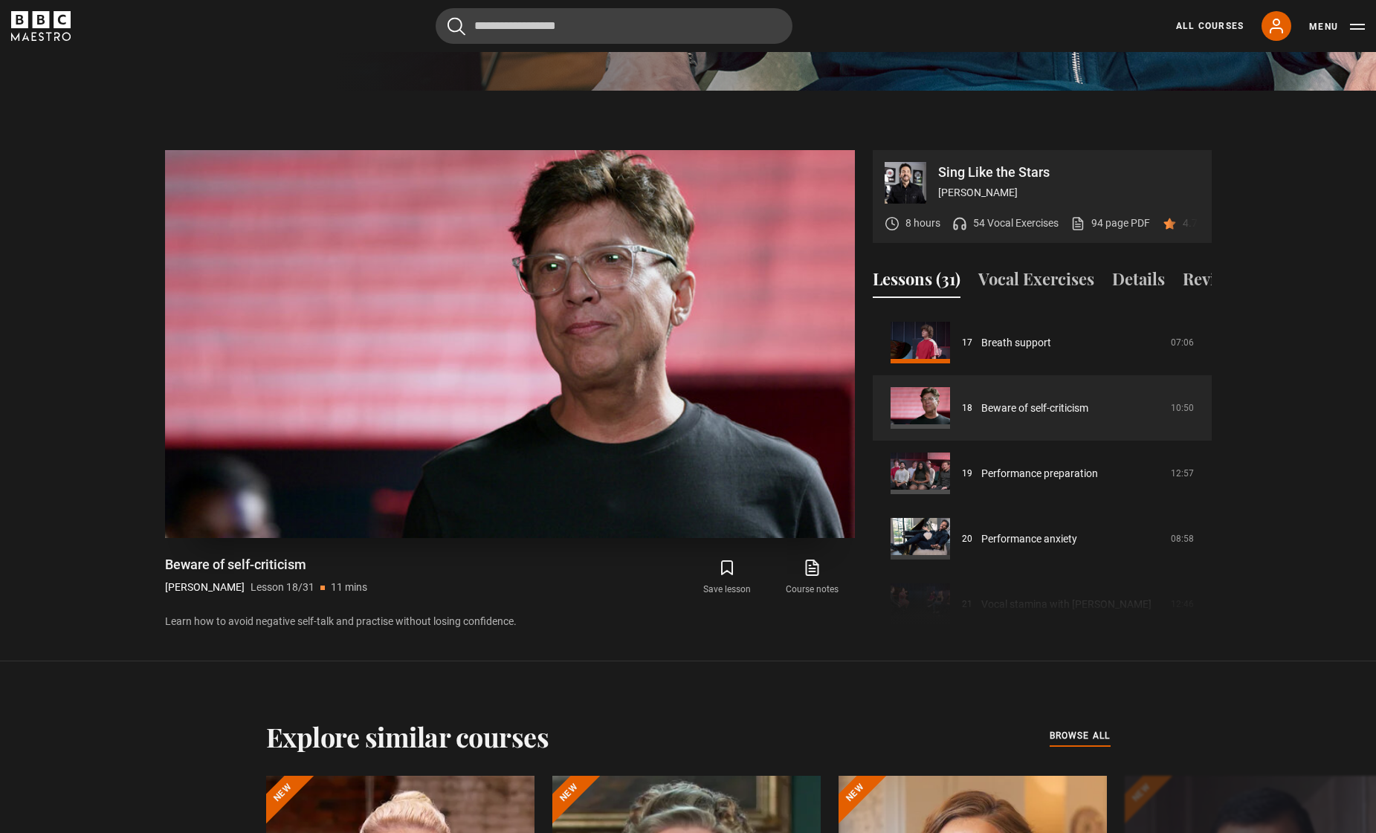
scroll to position [706, 0]
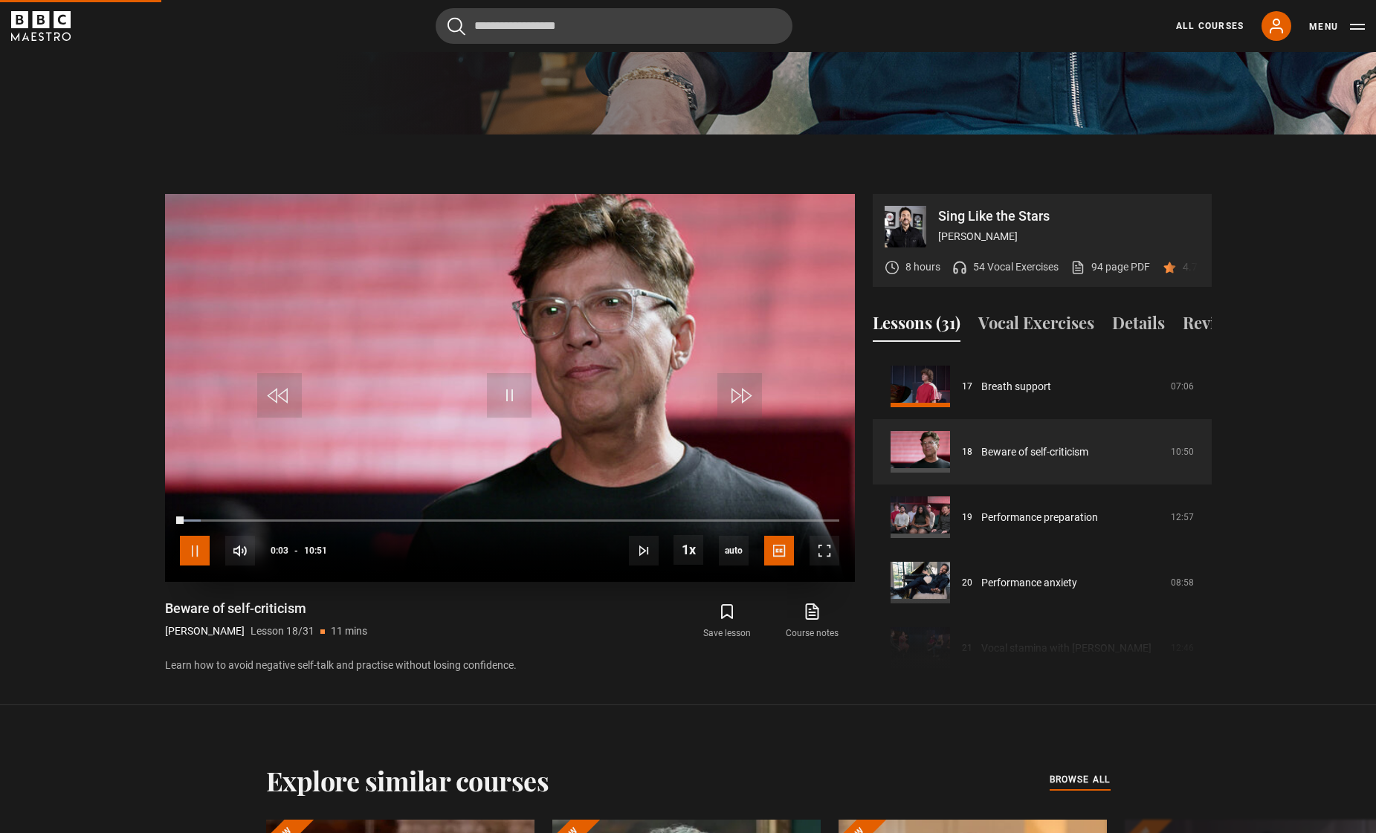
click at [186, 545] on span "Video Player" at bounding box center [195, 551] width 30 height 30
click at [181, 551] on span "Video Player" at bounding box center [195, 551] width 30 height 30
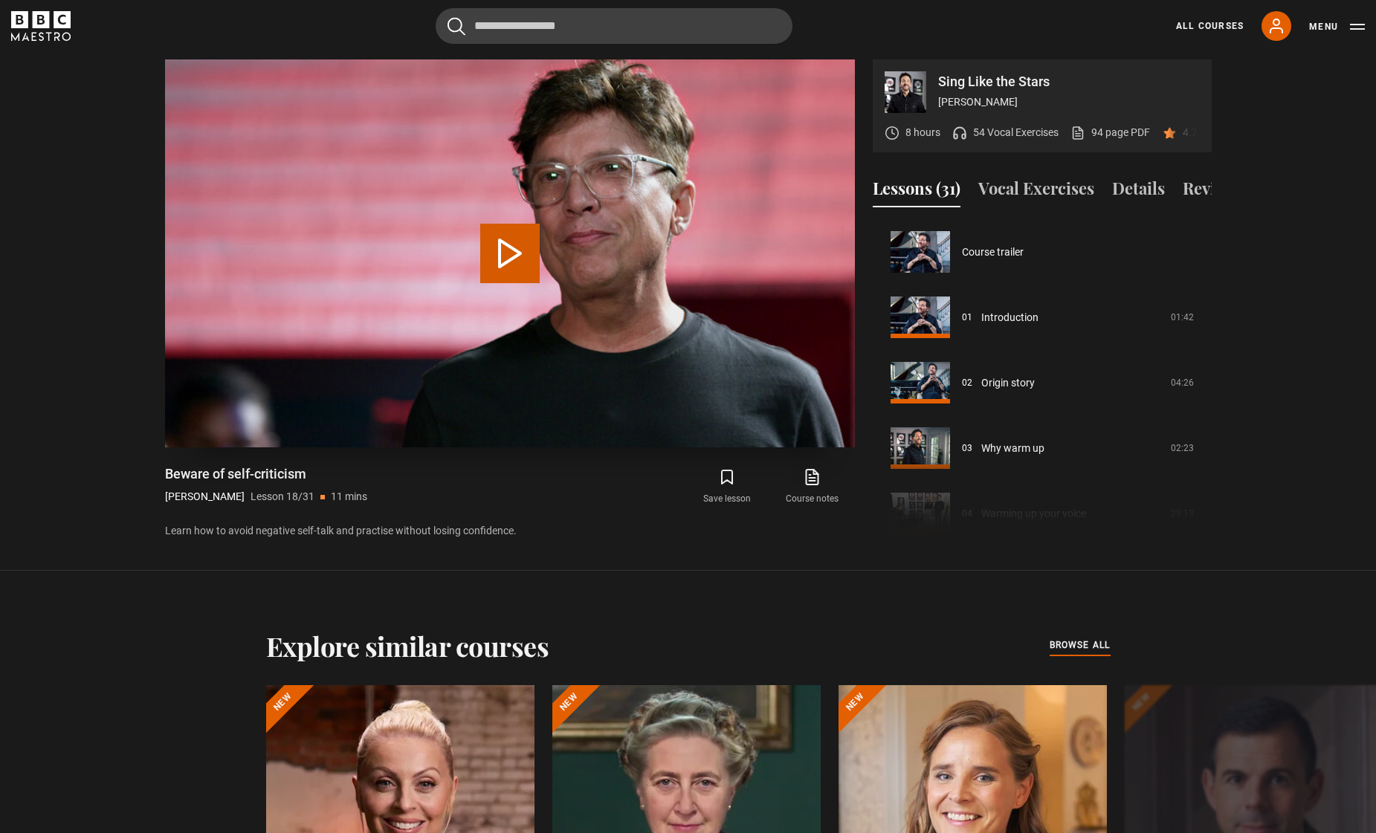
scroll to position [1112, 0]
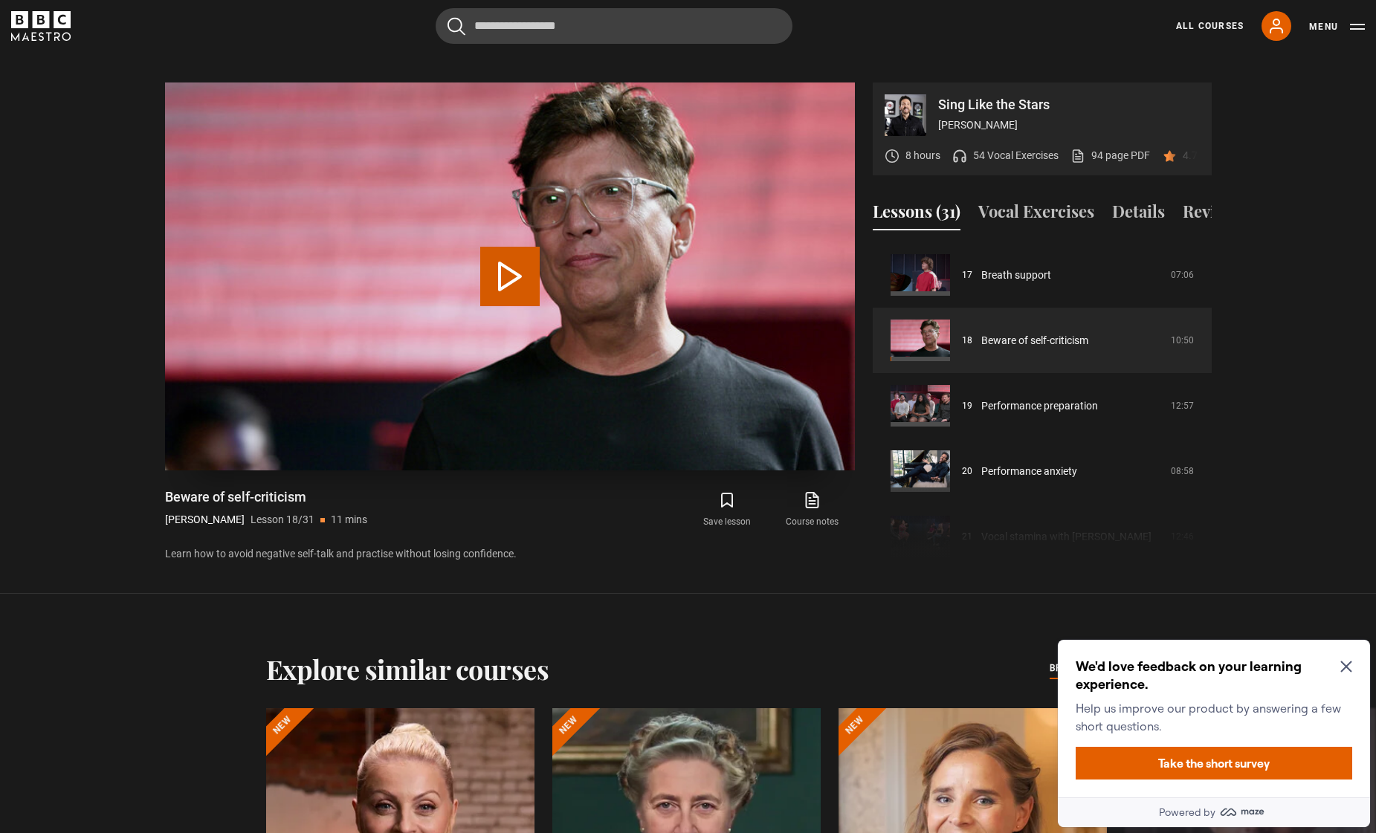
click at [524, 295] on button "Play Lesson Beware of self-criticism" at bounding box center [509, 276] width 59 height 59
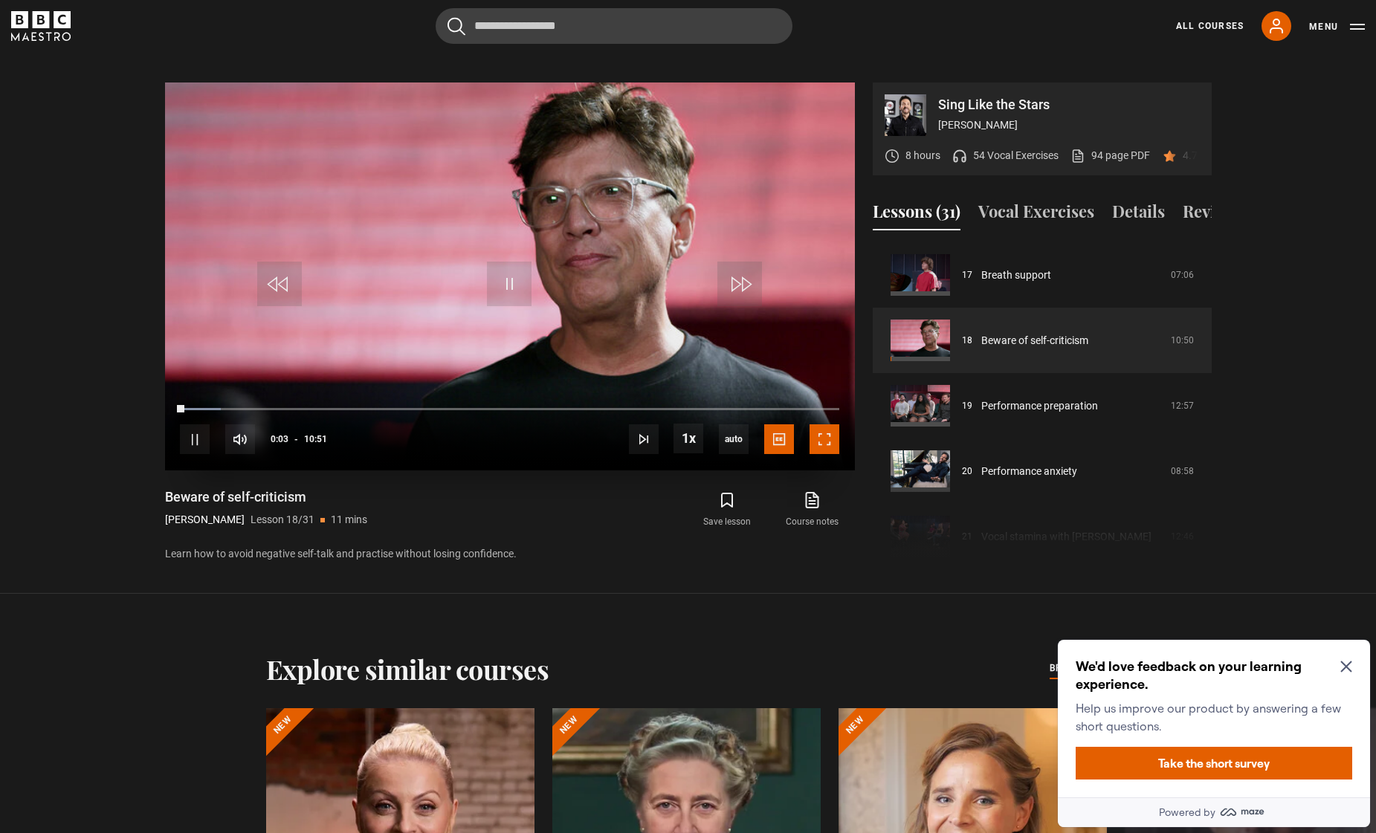
click at [823, 438] on span "Video Player" at bounding box center [824, 439] width 30 height 30
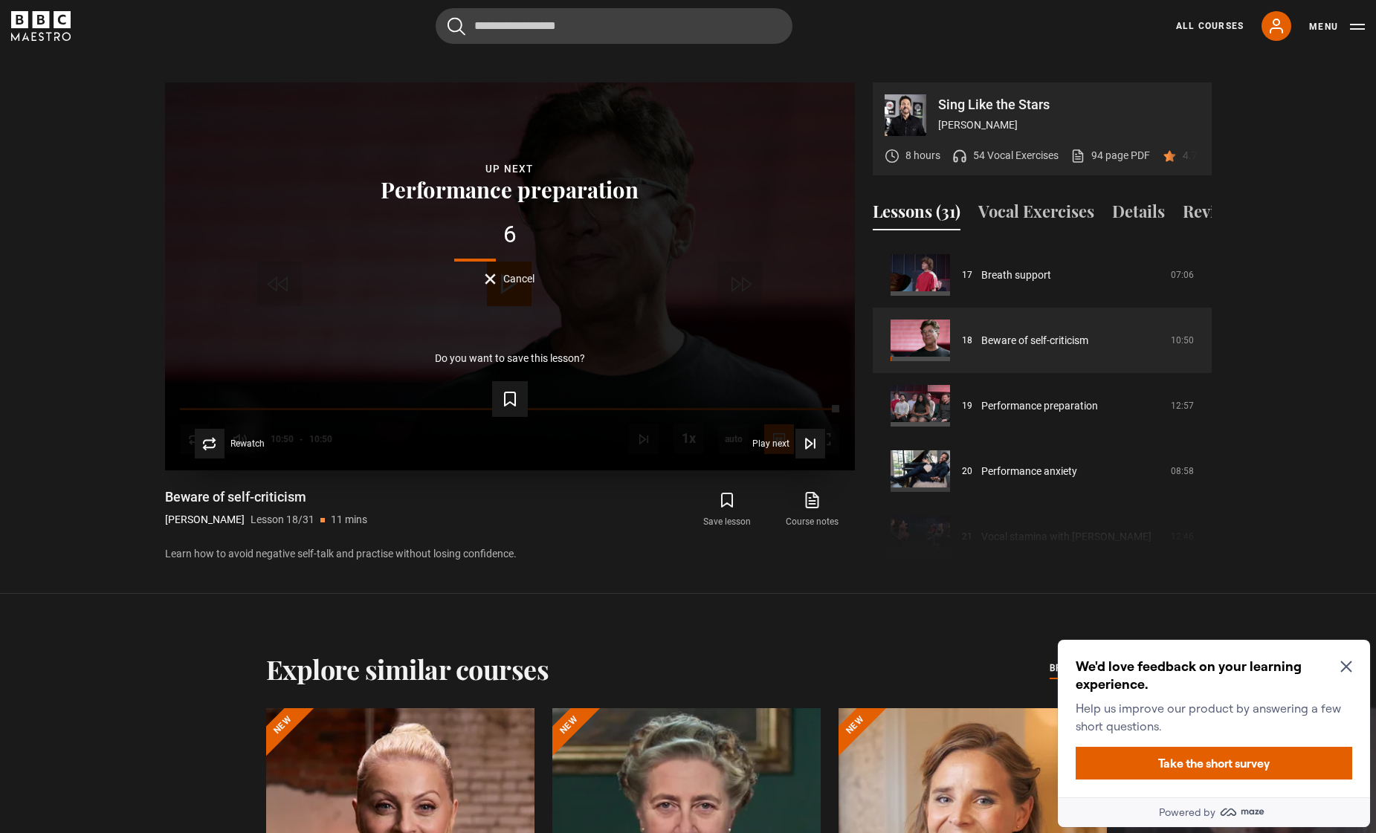
click at [508, 277] on span "Cancel" at bounding box center [518, 278] width 31 height 10
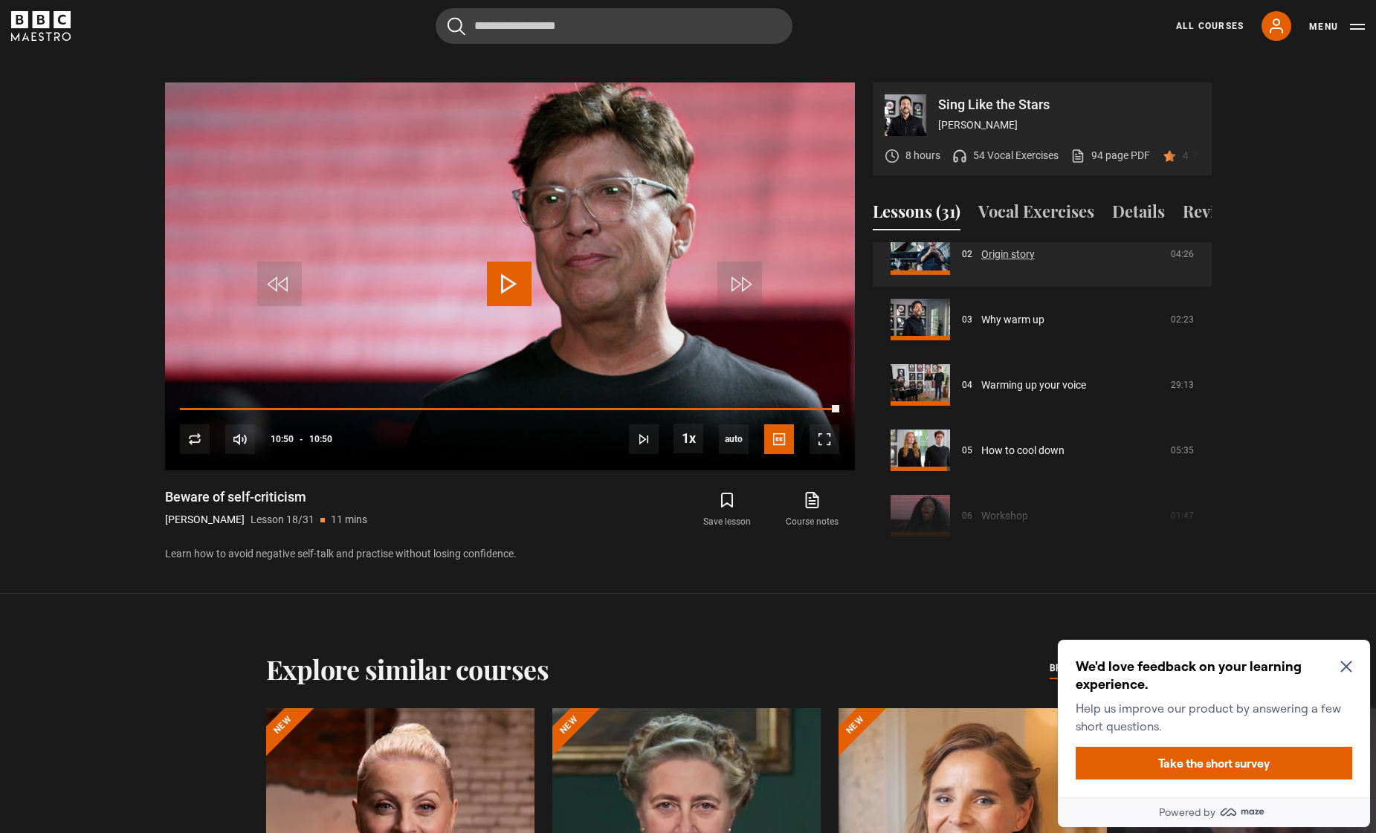
scroll to position [149, 0]
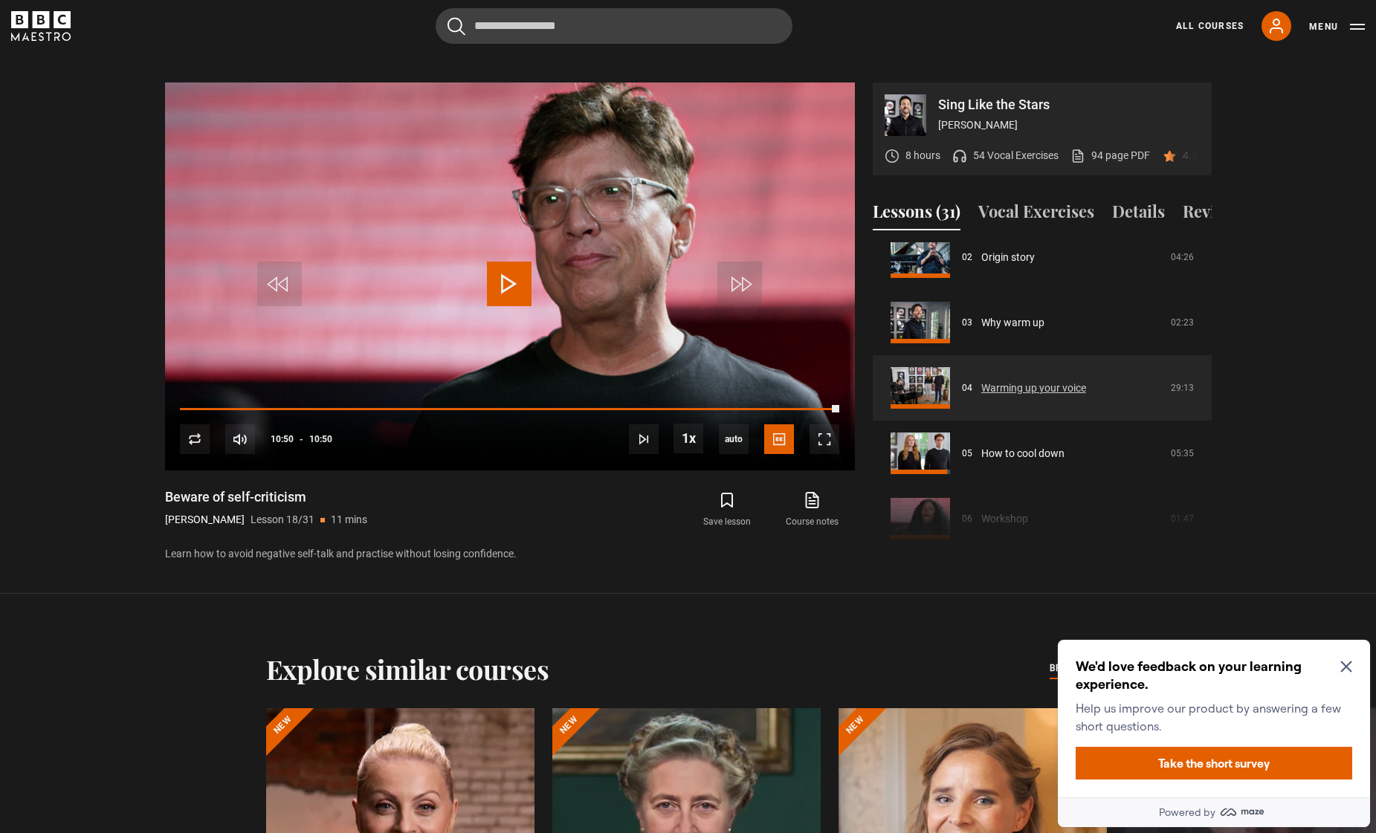
click at [1012, 396] on link "Warming up your voice" at bounding box center [1033, 388] width 105 height 16
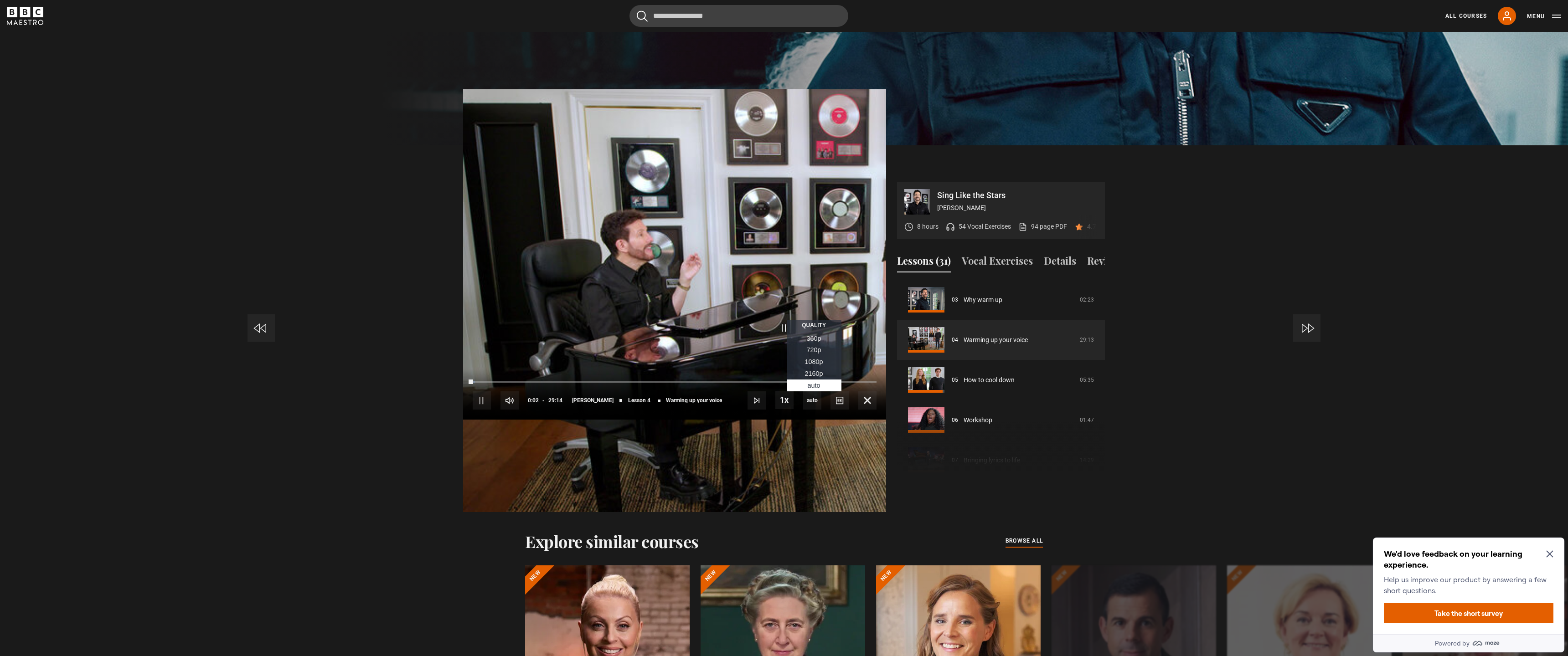
click at [823, 377] on span "2160p" at bounding box center [814, 373] width 18 height 7
click at [821, 389] on span "Auto" at bounding box center [814, 386] width 13 height 7
click at [473, 410] on span "Video Player" at bounding box center [482, 400] width 18 height 18
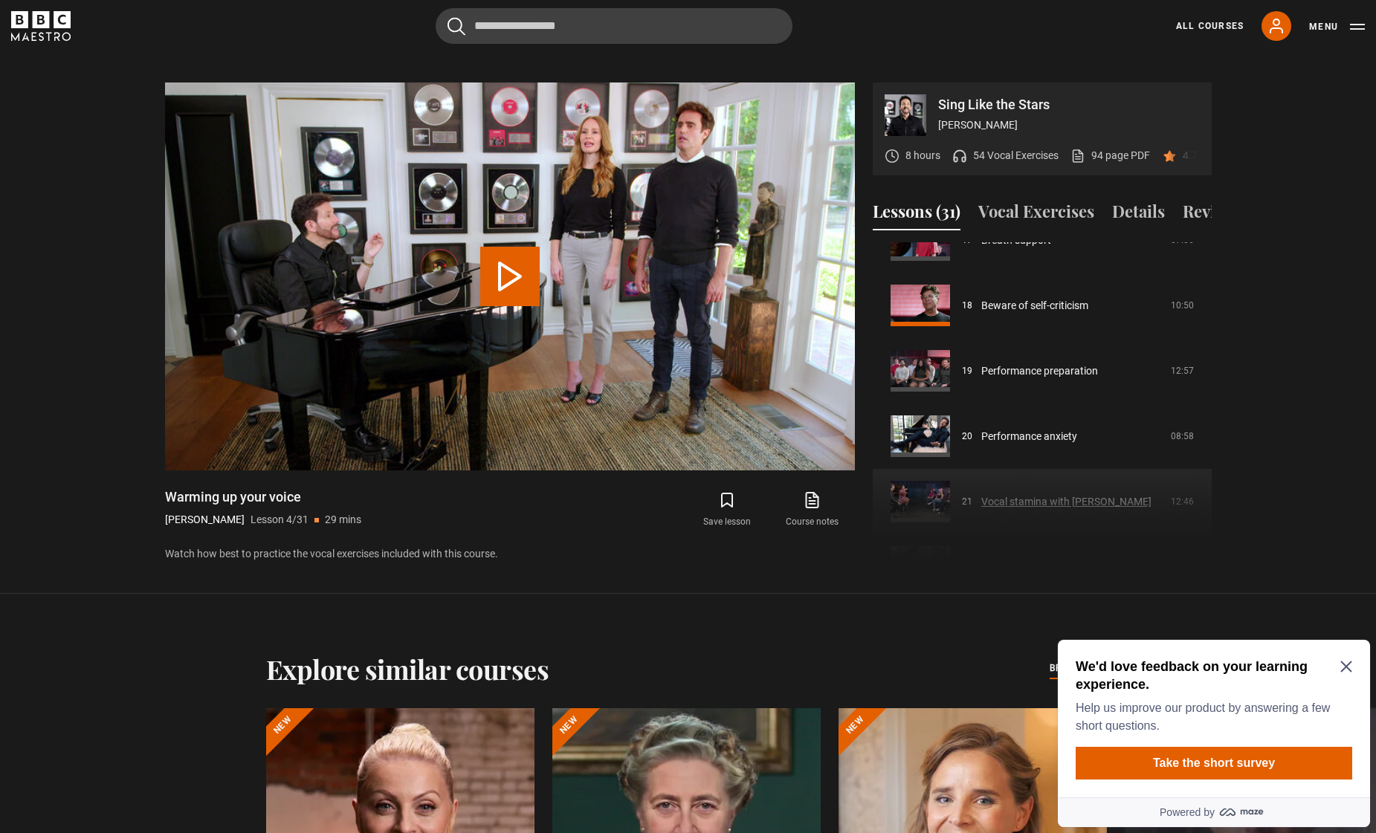
scroll to position [1140, 0]
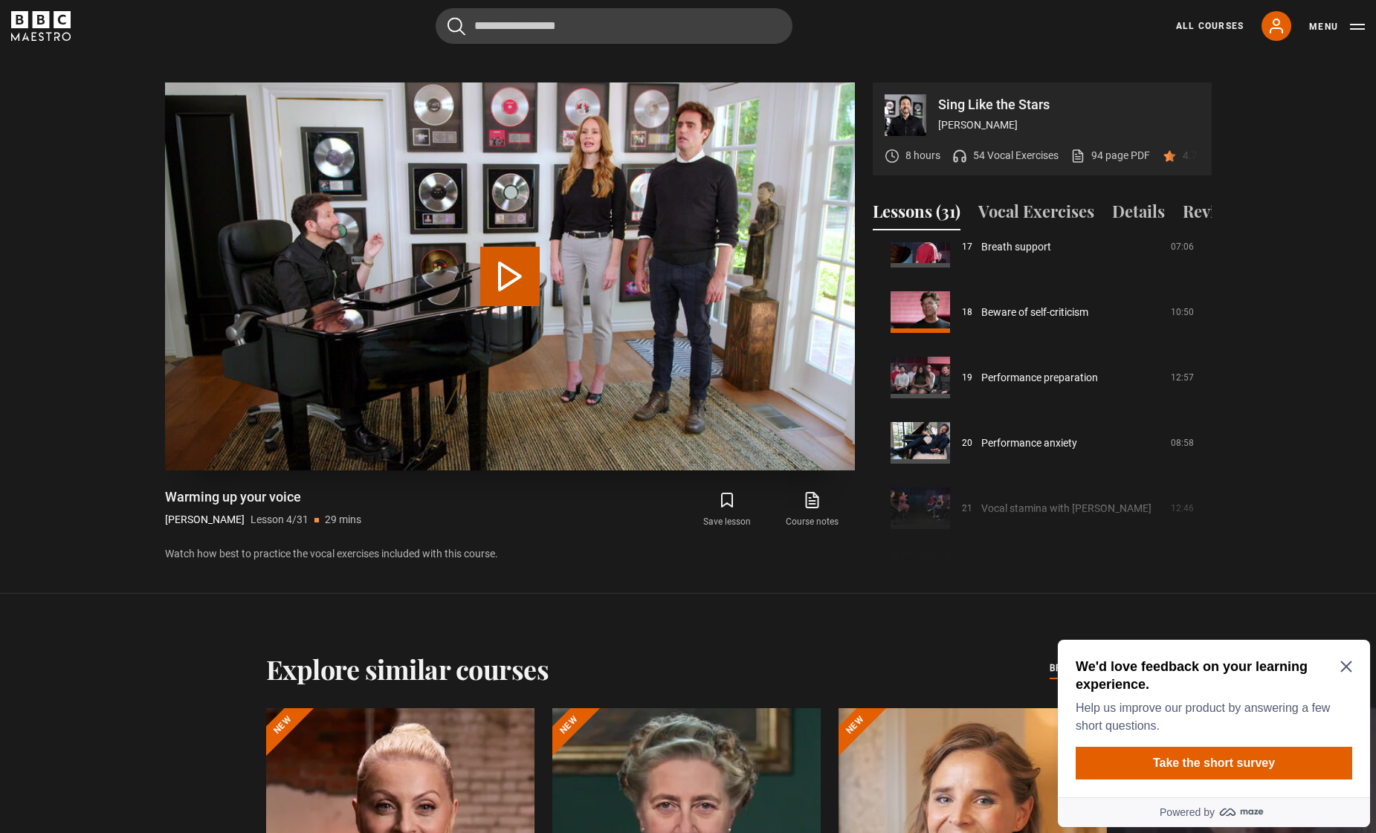
click at [497, 279] on button "Play Lesson Warming up your voice" at bounding box center [509, 276] width 59 height 59
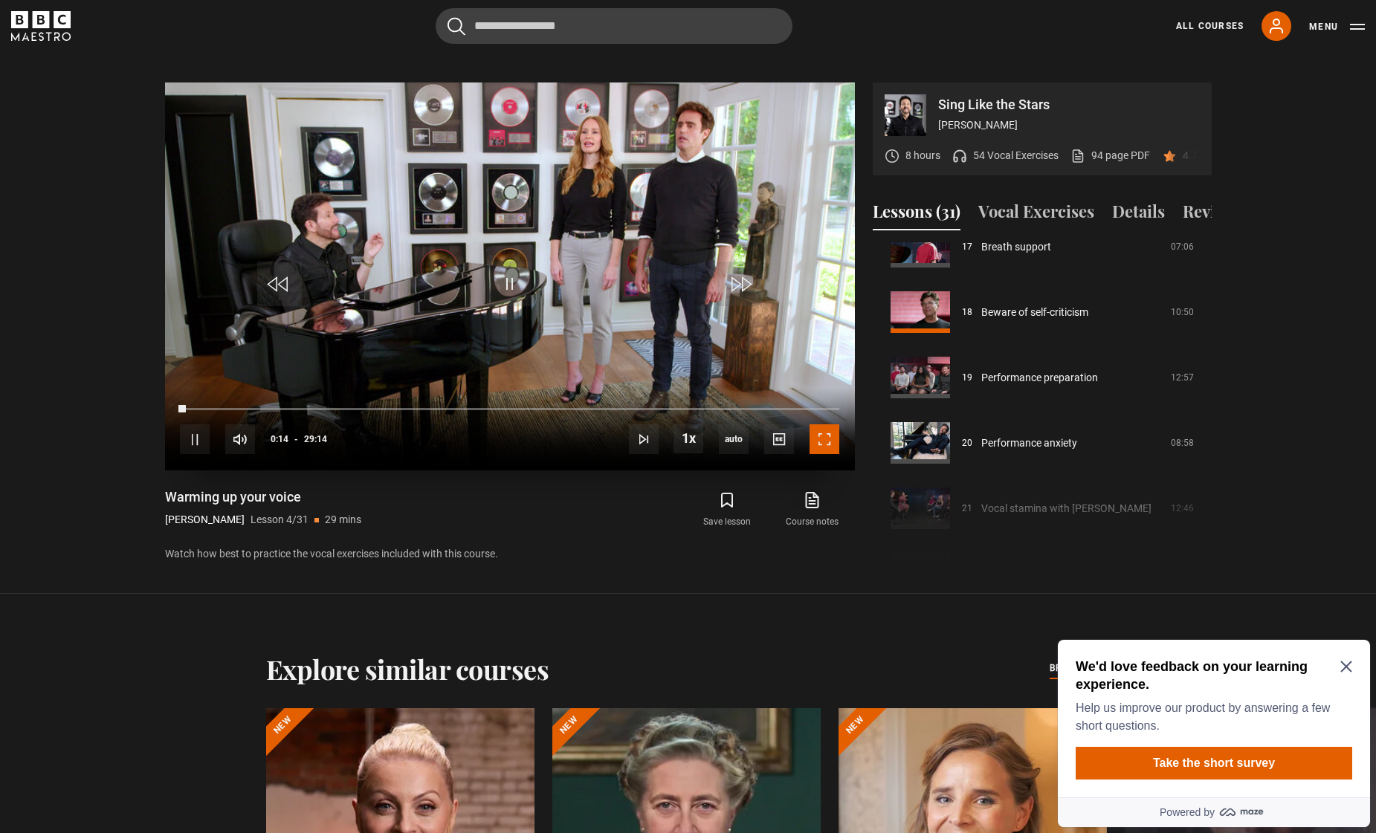
click at [824, 437] on span "Video Player" at bounding box center [824, 439] width 30 height 30
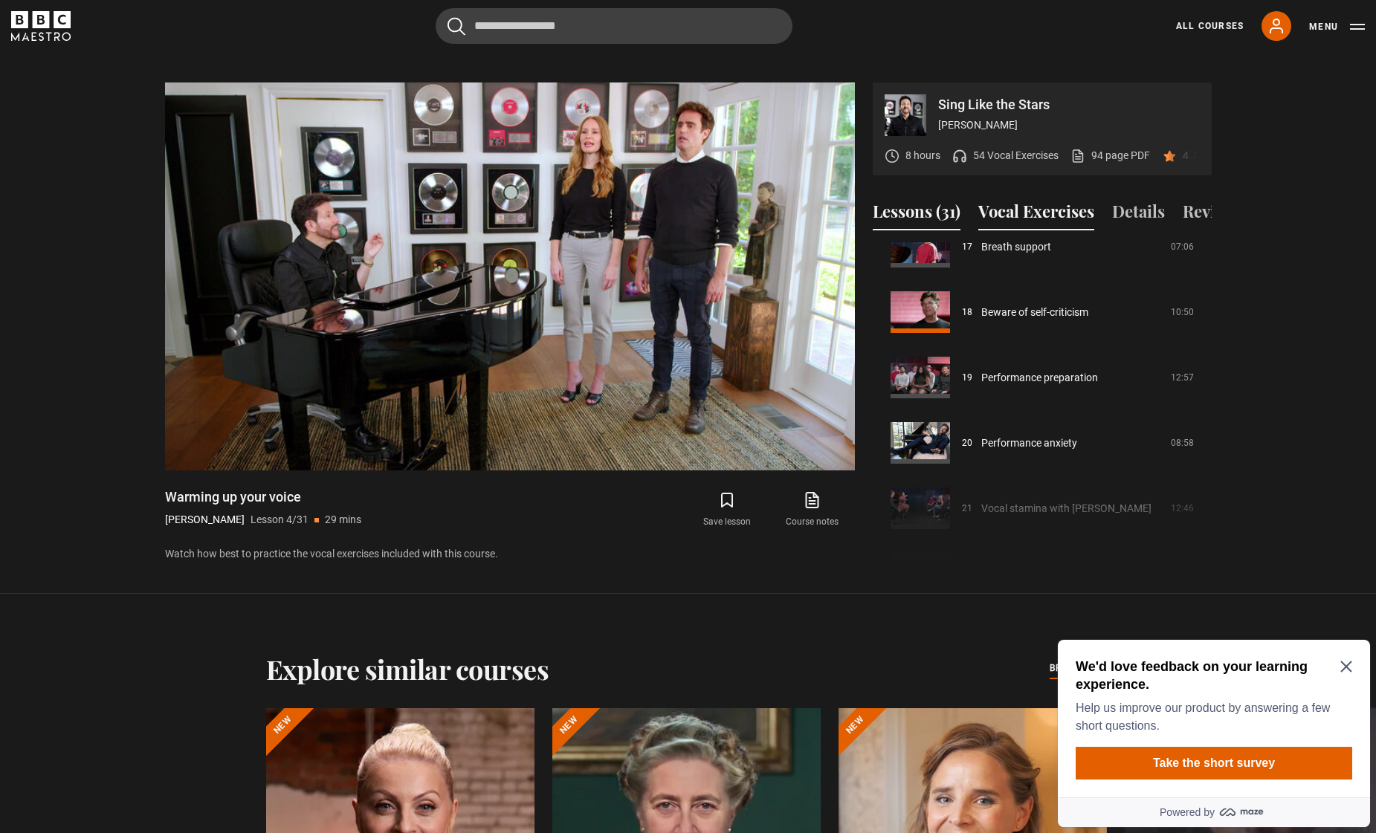
click at [1058, 215] on button "Vocal Exercises" at bounding box center [1036, 214] width 116 height 31
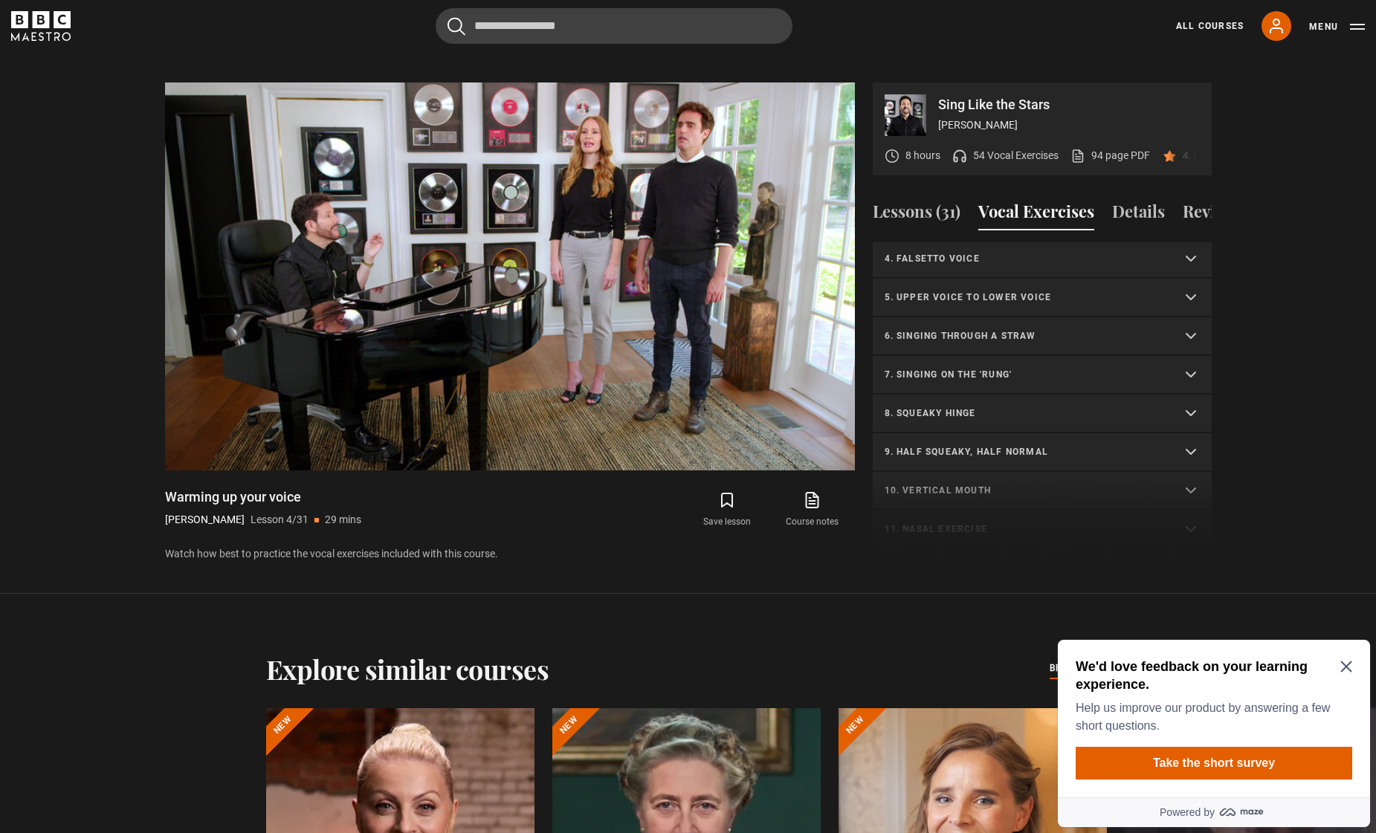
scroll to position [74, 0]
click at [1007, 309] on p "4. Falsetto voice" at bounding box center [1023, 302] width 279 height 13
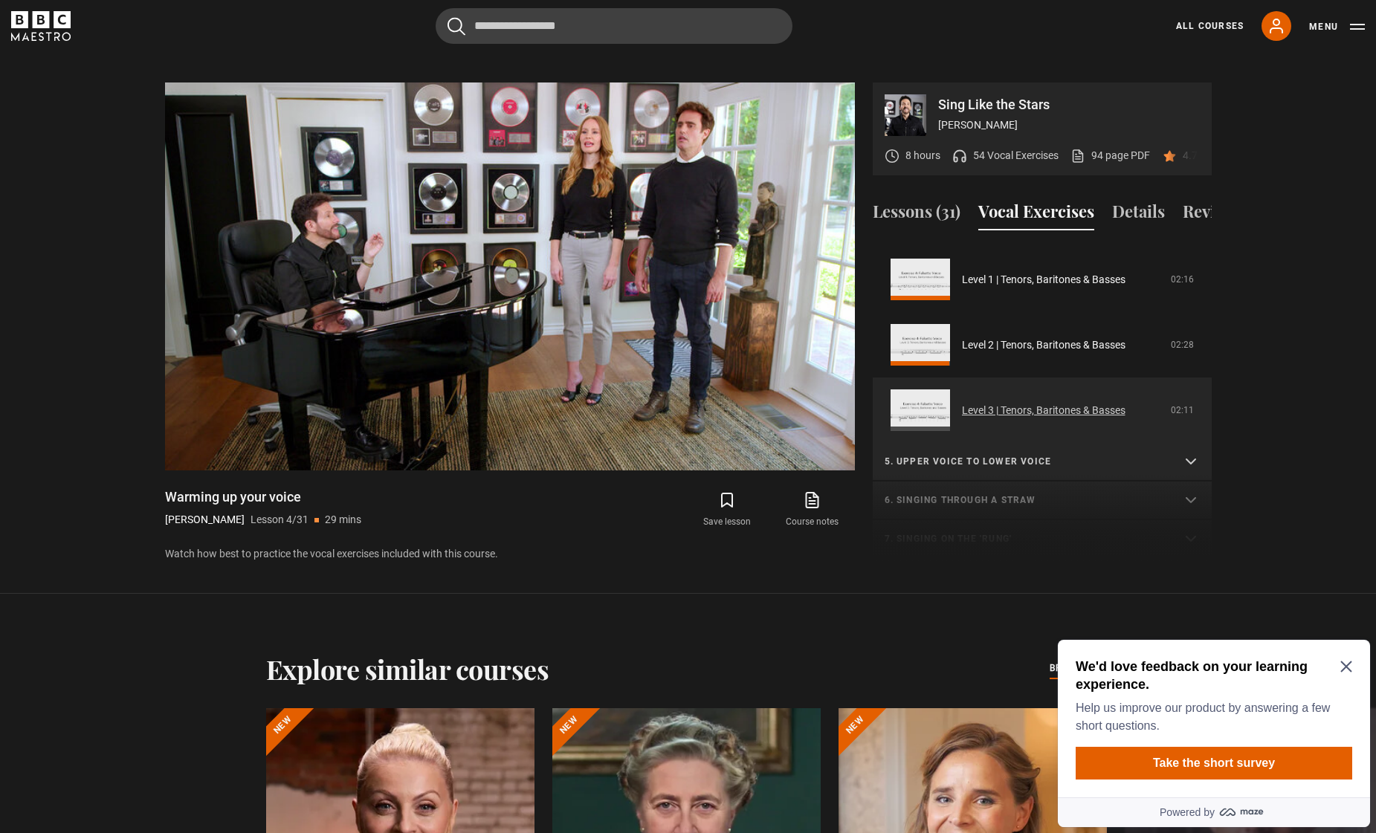
scroll to position [297, 0]
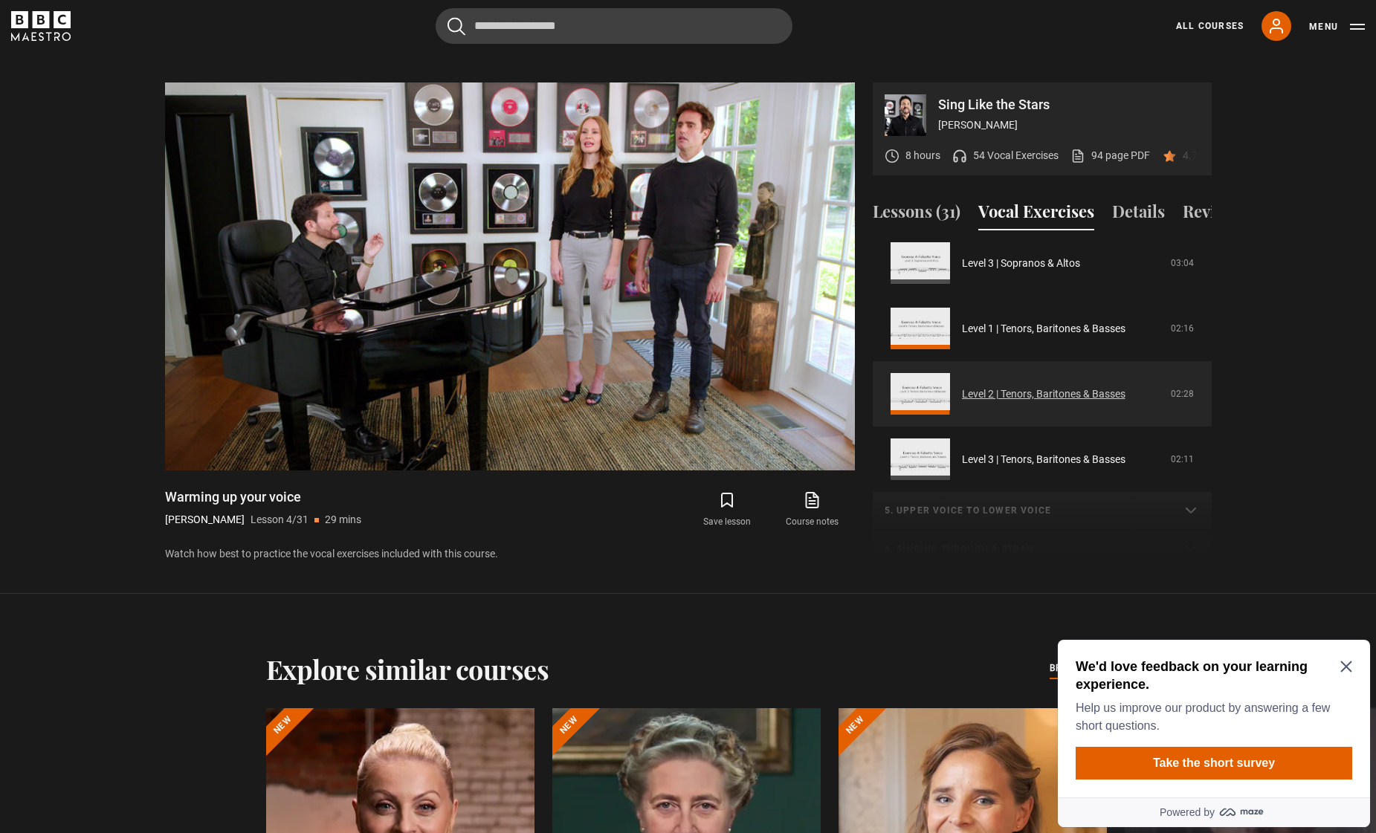
click at [1020, 402] on link "Level 2 | Tenors, Baritones & Basses" at bounding box center [1043, 394] width 163 height 16
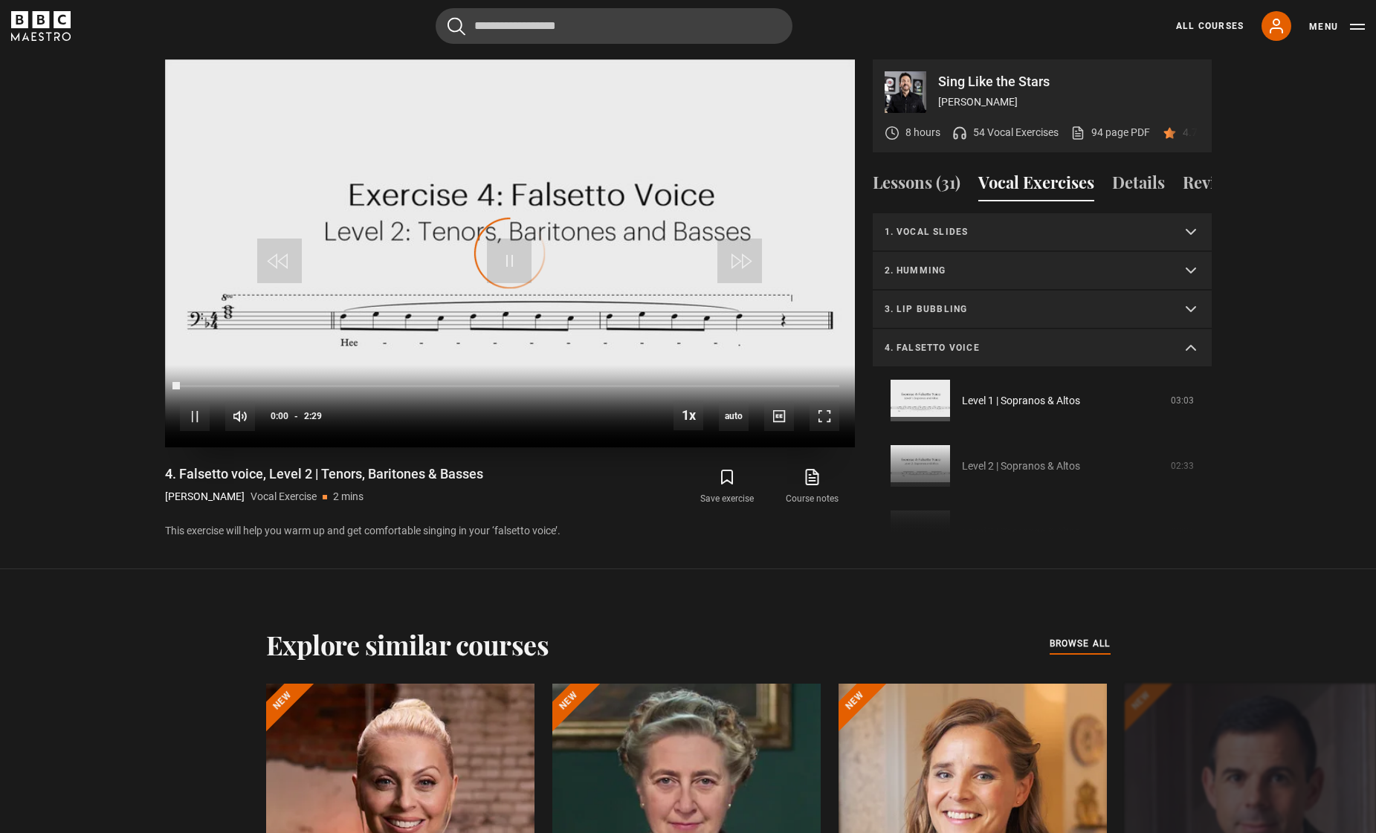
scroll to position [351, 0]
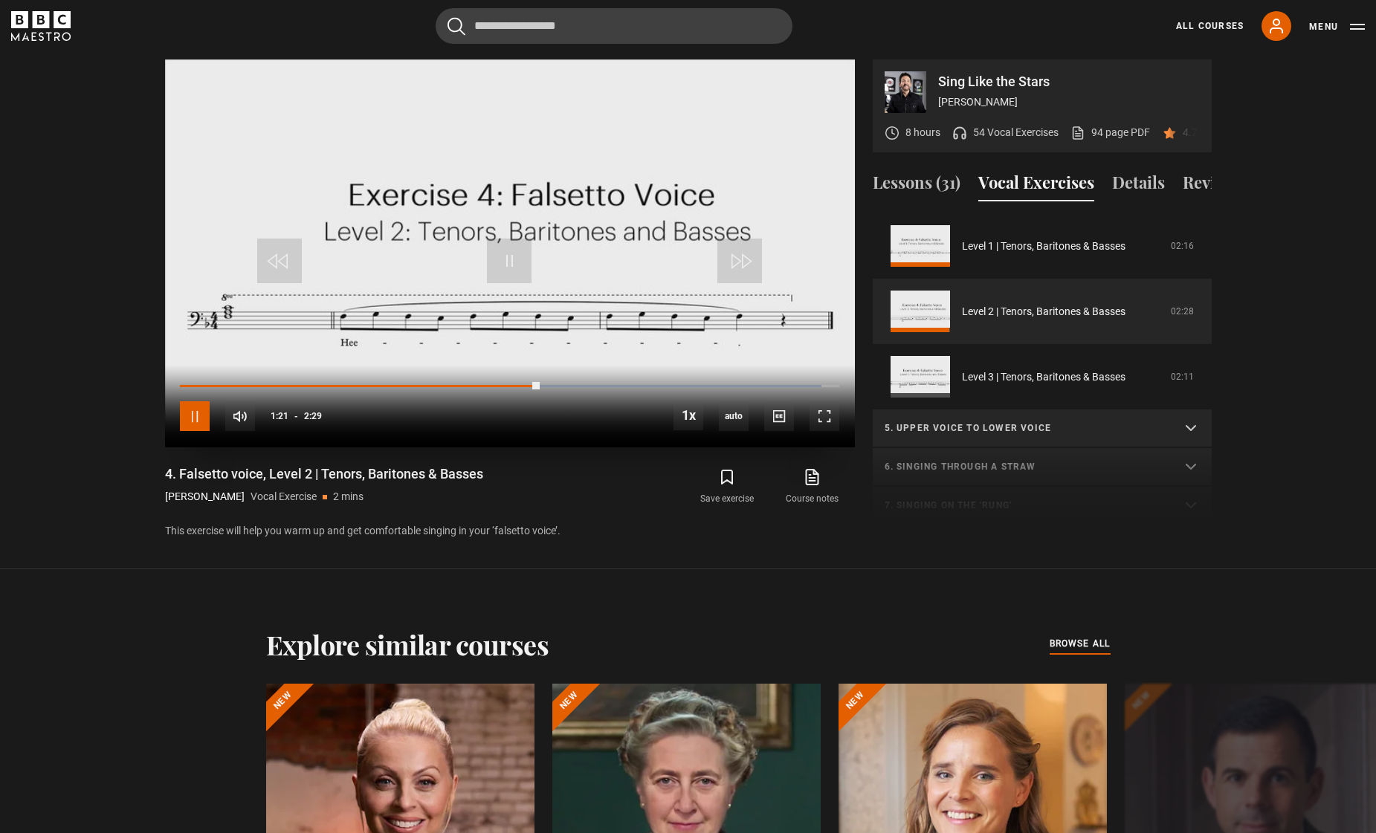
click at [201, 418] on span "Video Player" at bounding box center [195, 416] width 30 height 30
